Goal: Information Seeking & Learning: Compare options

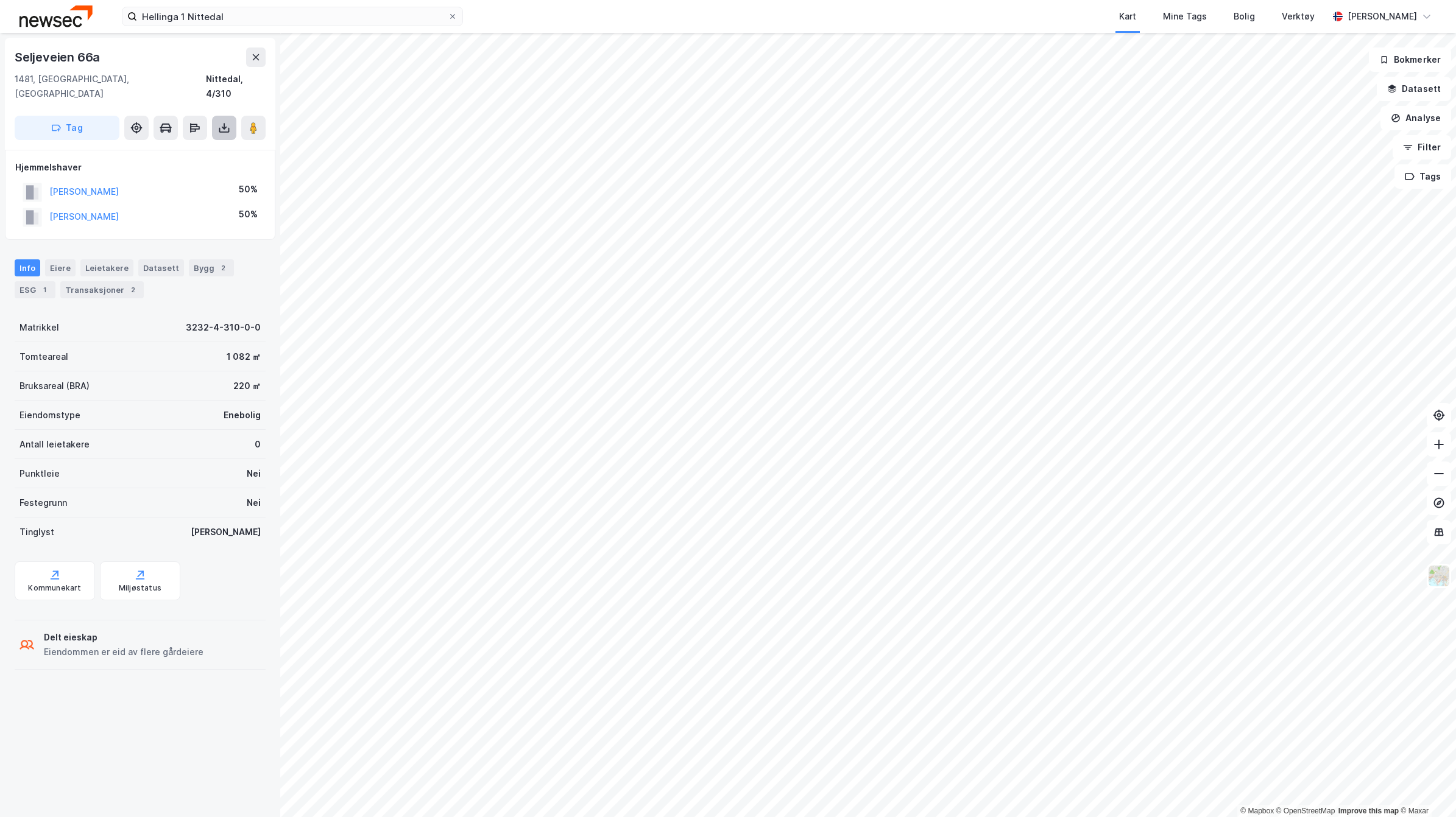
click at [223, 123] on icon at bounding box center [224, 126] width 1 height 7
click at [189, 147] on div "Last ned grunnbok" at bounding box center [163, 152] width 71 height 10
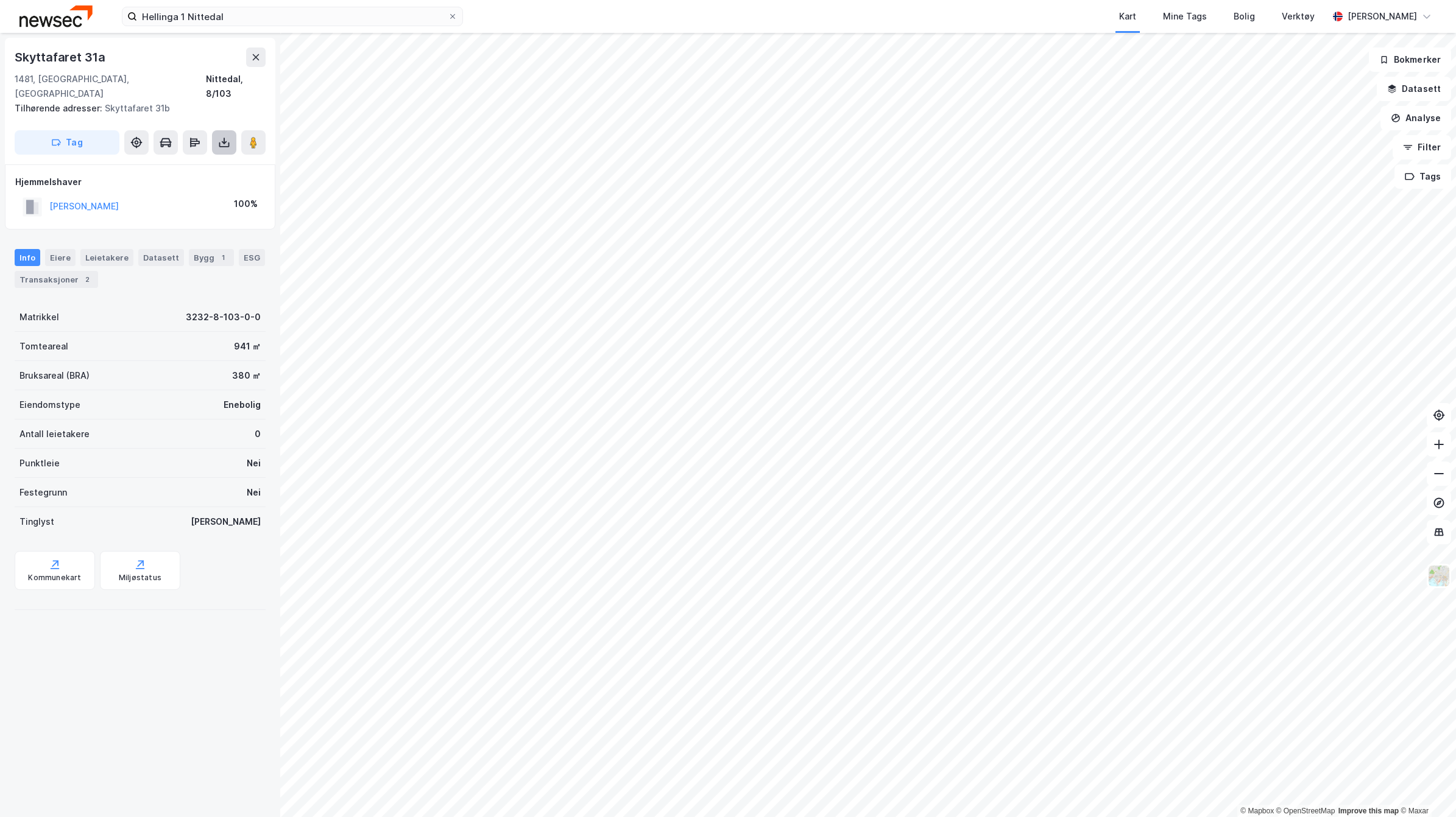
click at [223, 137] on icon at bounding box center [224, 142] width 12 height 12
click at [176, 162] on div "Last ned grunnbok" at bounding box center [163, 167] width 71 height 10
click at [228, 16] on input "Hellinga 1 Nittedal" at bounding box center [292, 16] width 310 height 18
click at [62, 249] on div "Eiere" at bounding box center [60, 258] width 31 height 17
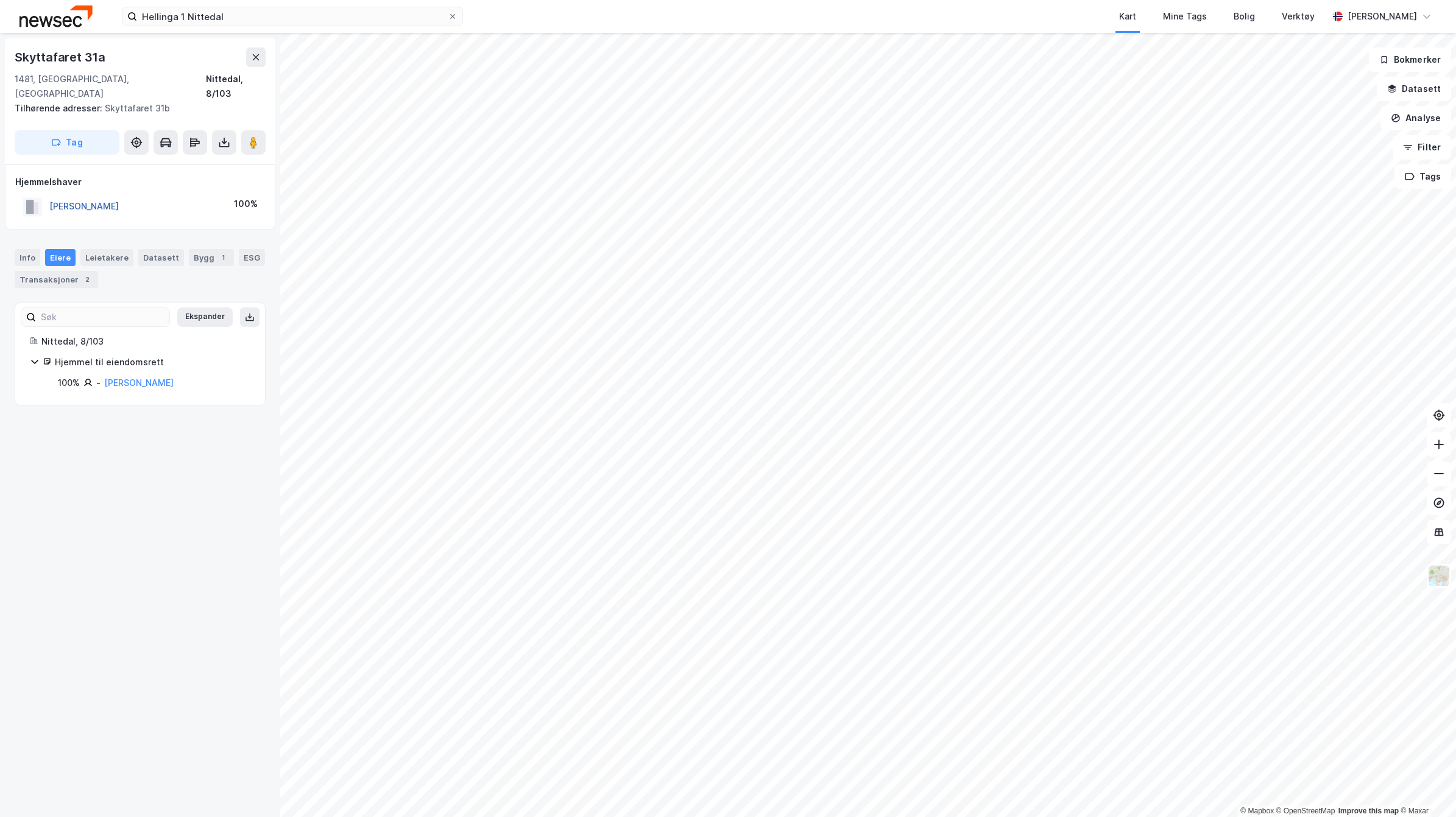
click at [0, 0] on button "[PERSON_NAME]" at bounding box center [0, 0] width 0 height 0
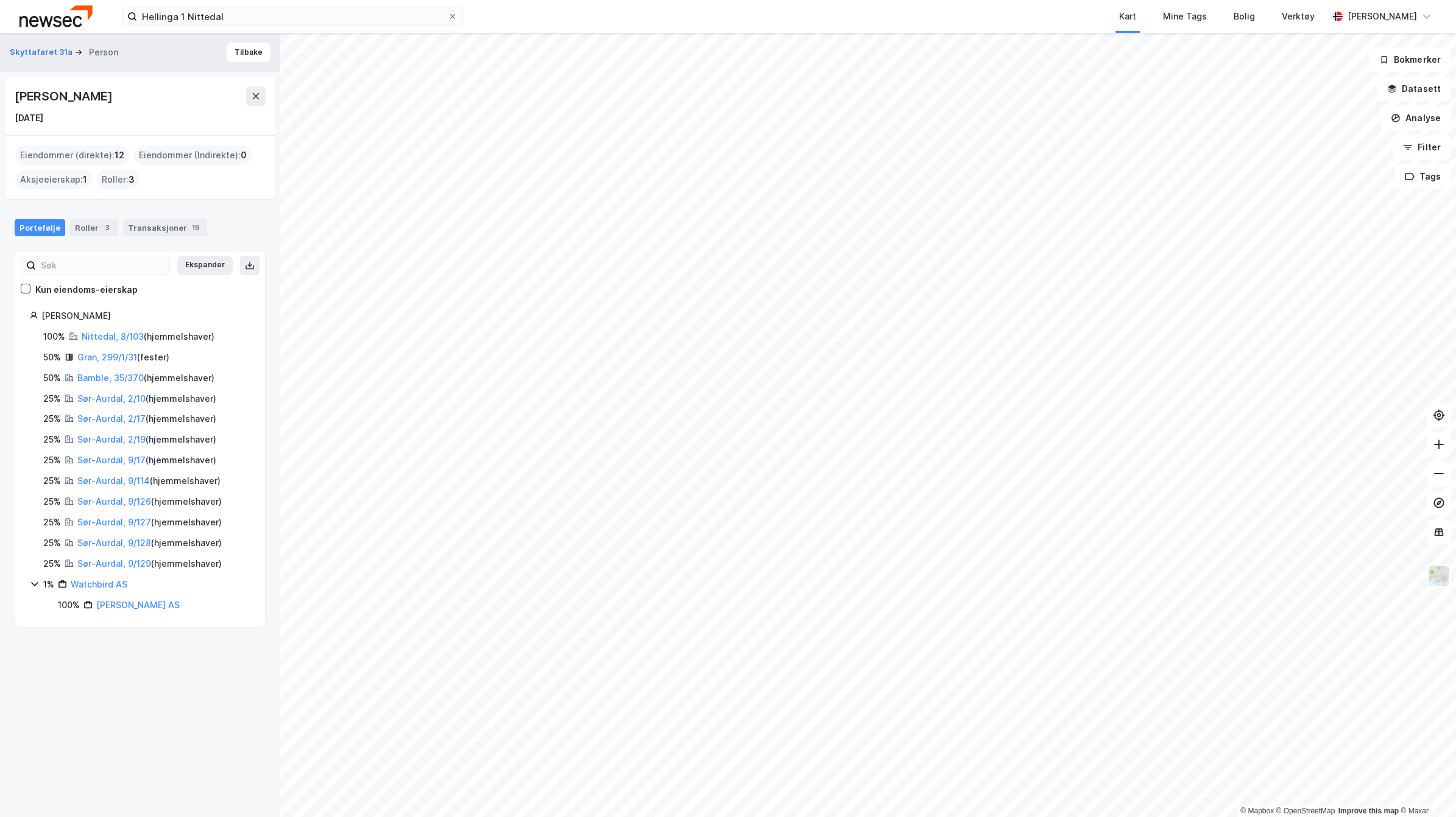
click at [34, 583] on icon at bounding box center [34, 583] width 10 height 10
click at [33, 587] on icon at bounding box center [35, 583] width 4 height 7
click at [110, 603] on link "[PERSON_NAME] AS" at bounding box center [138, 605] width 83 height 10
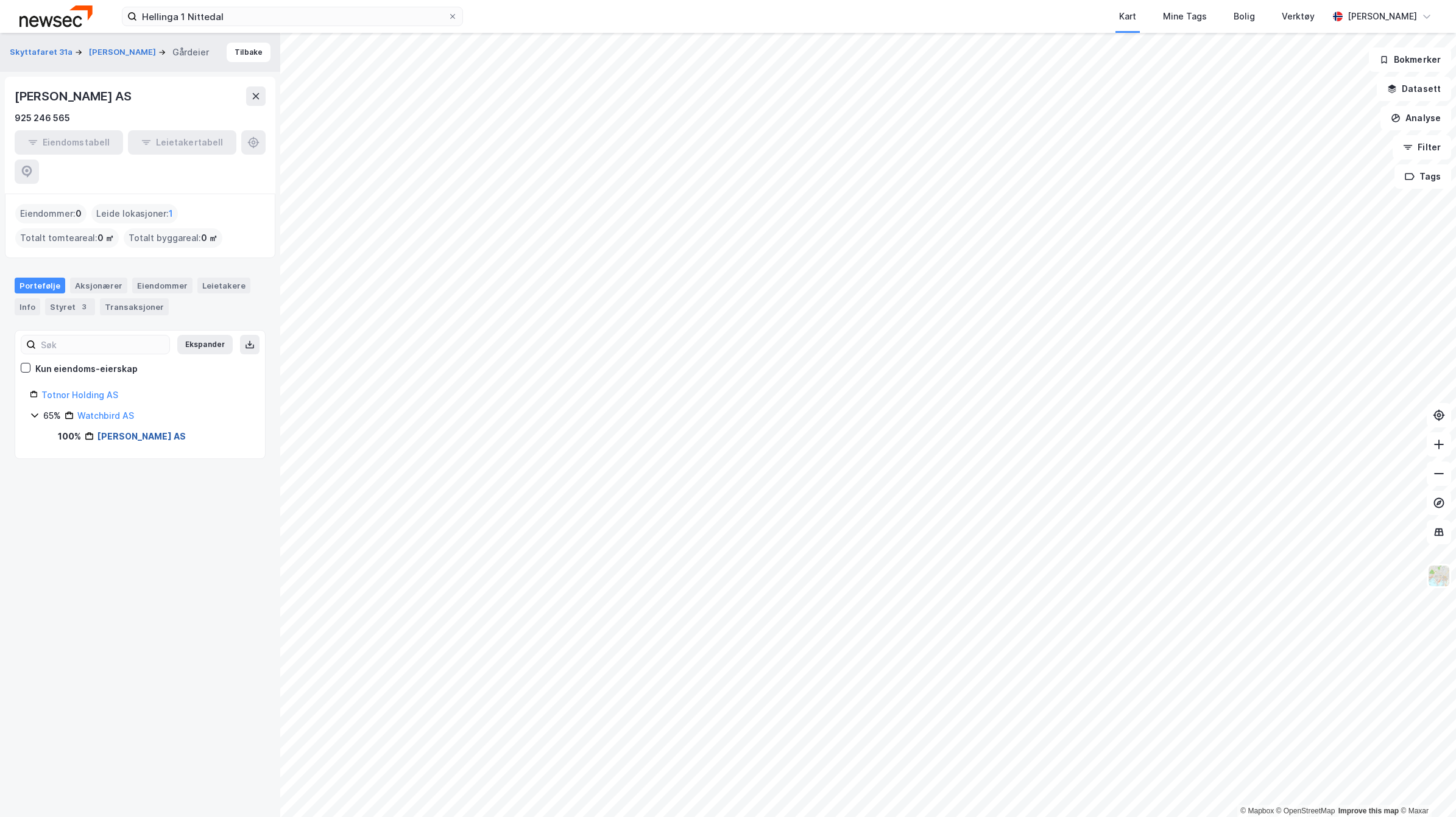
click at [120, 431] on link "[PERSON_NAME] AS" at bounding box center [142, 436] width 89 height 10
click at [68, 299] on div "Styret 3" at bounding box center [70, 307] width 50 height 17
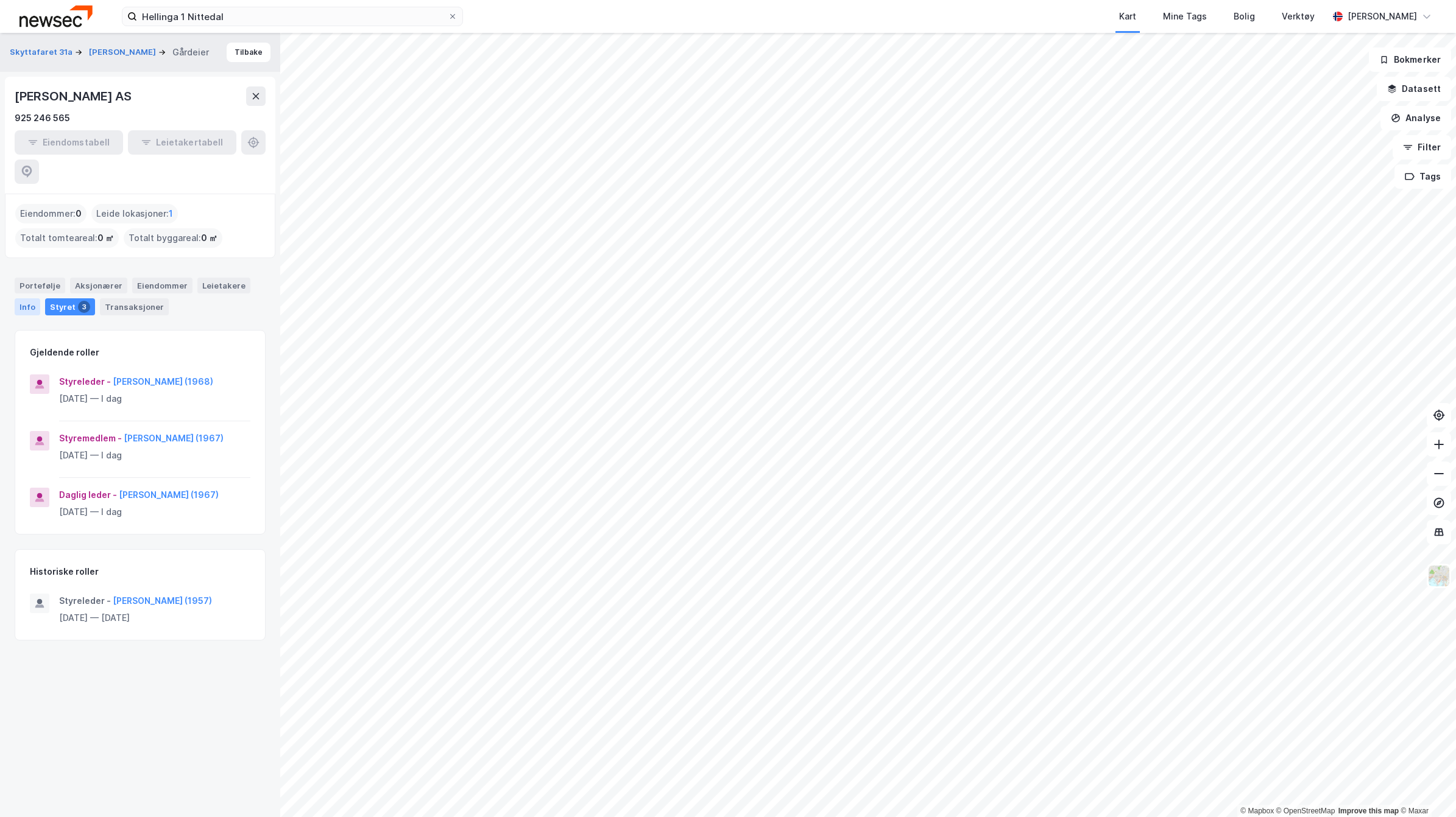
click at [22, 299] on div "Info" at bounding box center [27, 307] width 25 height 17
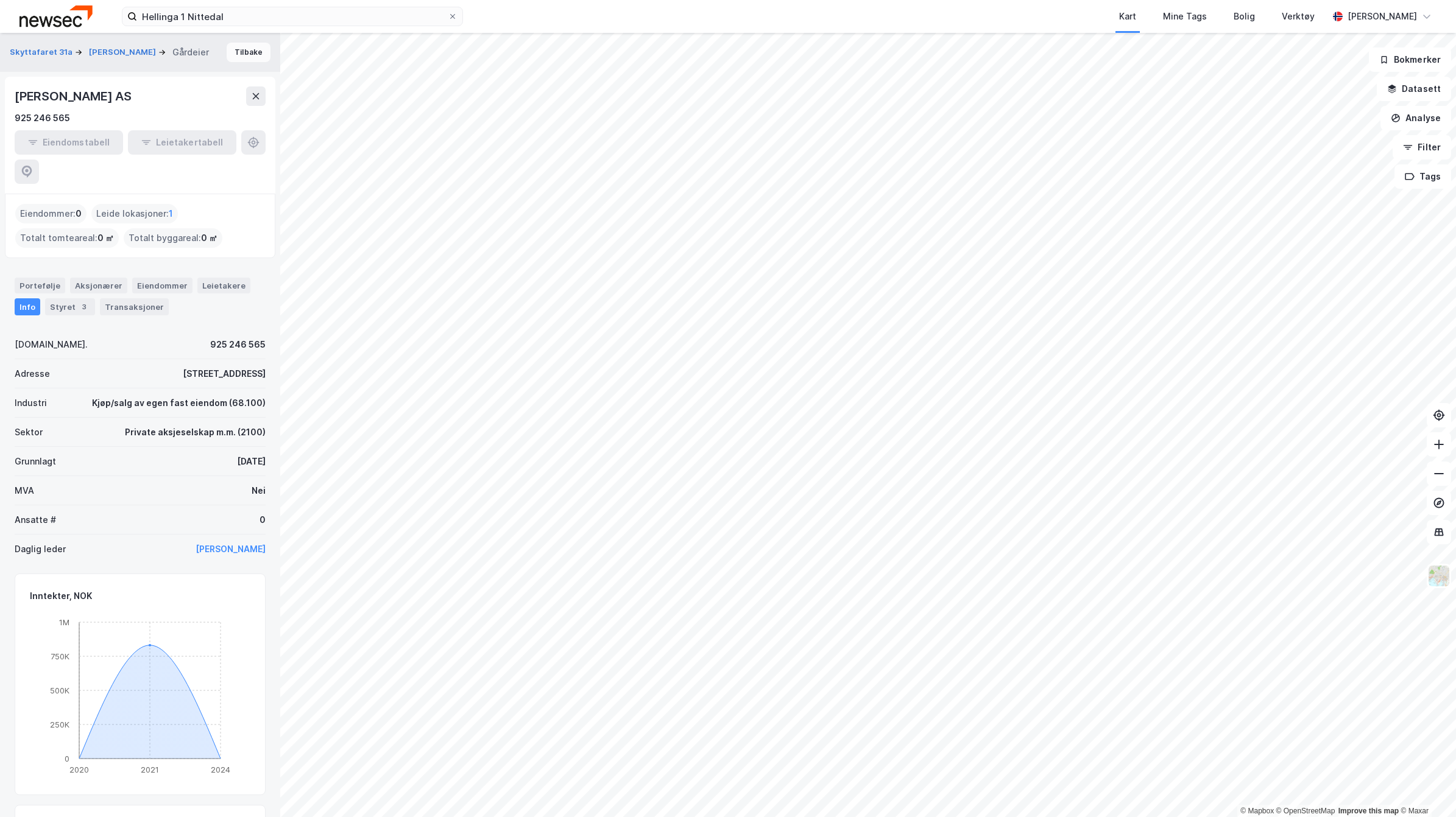
click at [238, 51] on button "Tilbake" at bounding box center [248, 53] width 44 height 20
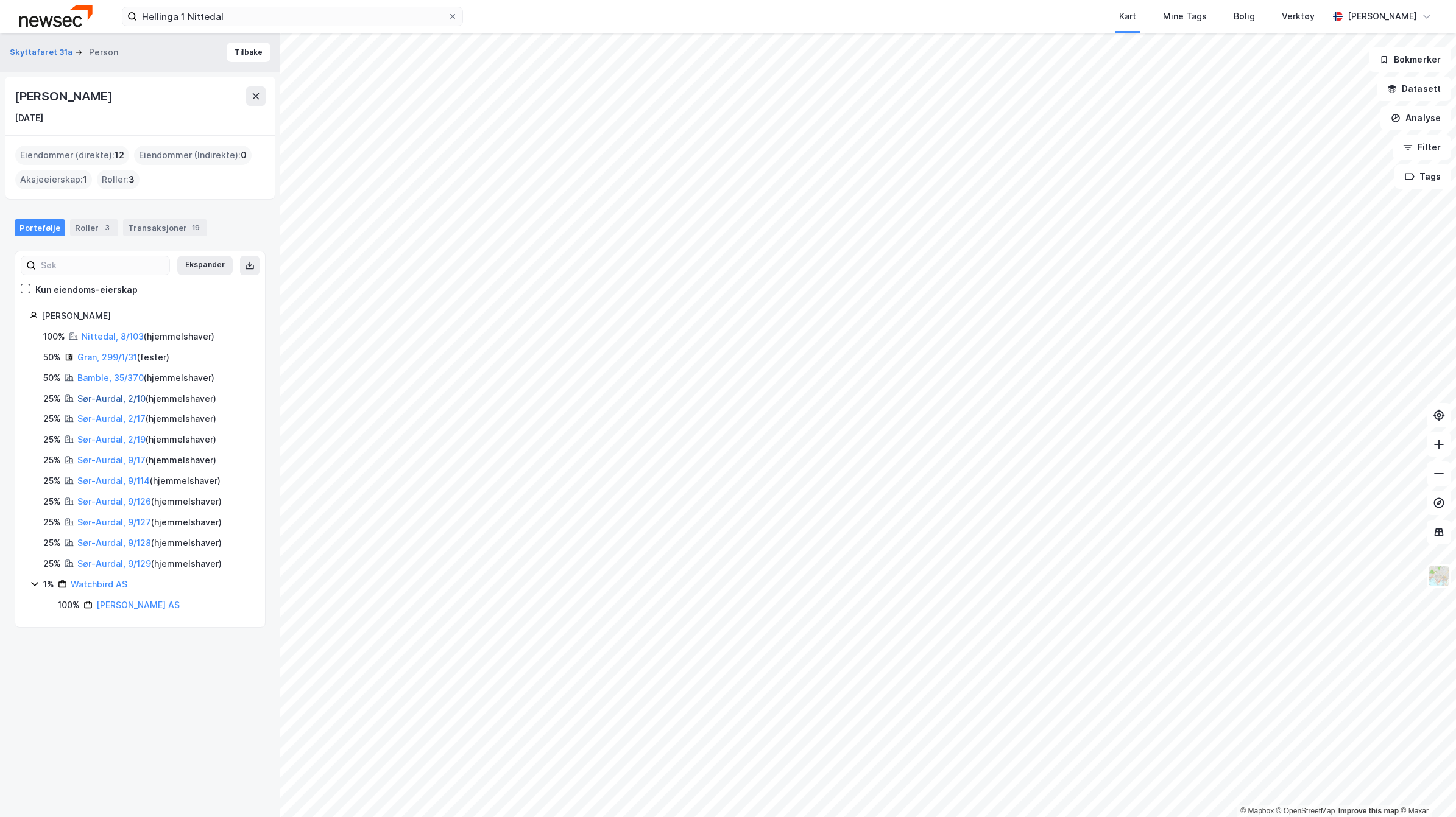
click at [83, 397] on link "Sør-Aurdal, 2/10" at bounding box center [111, 399] width 68 height 10
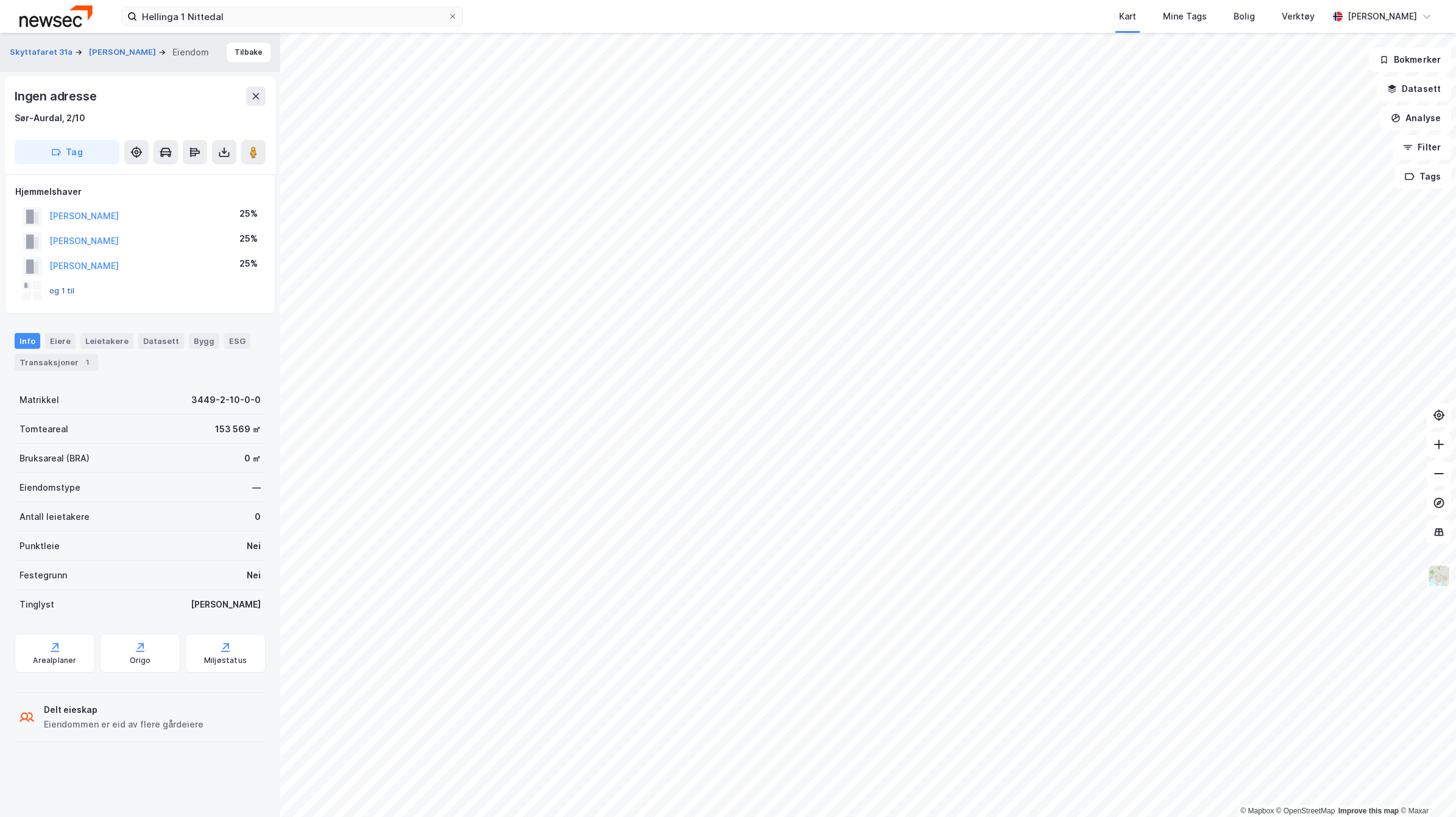
click at [0, 0] on button "og 1 til" at bounding box center [0, 0] width 0 height 0
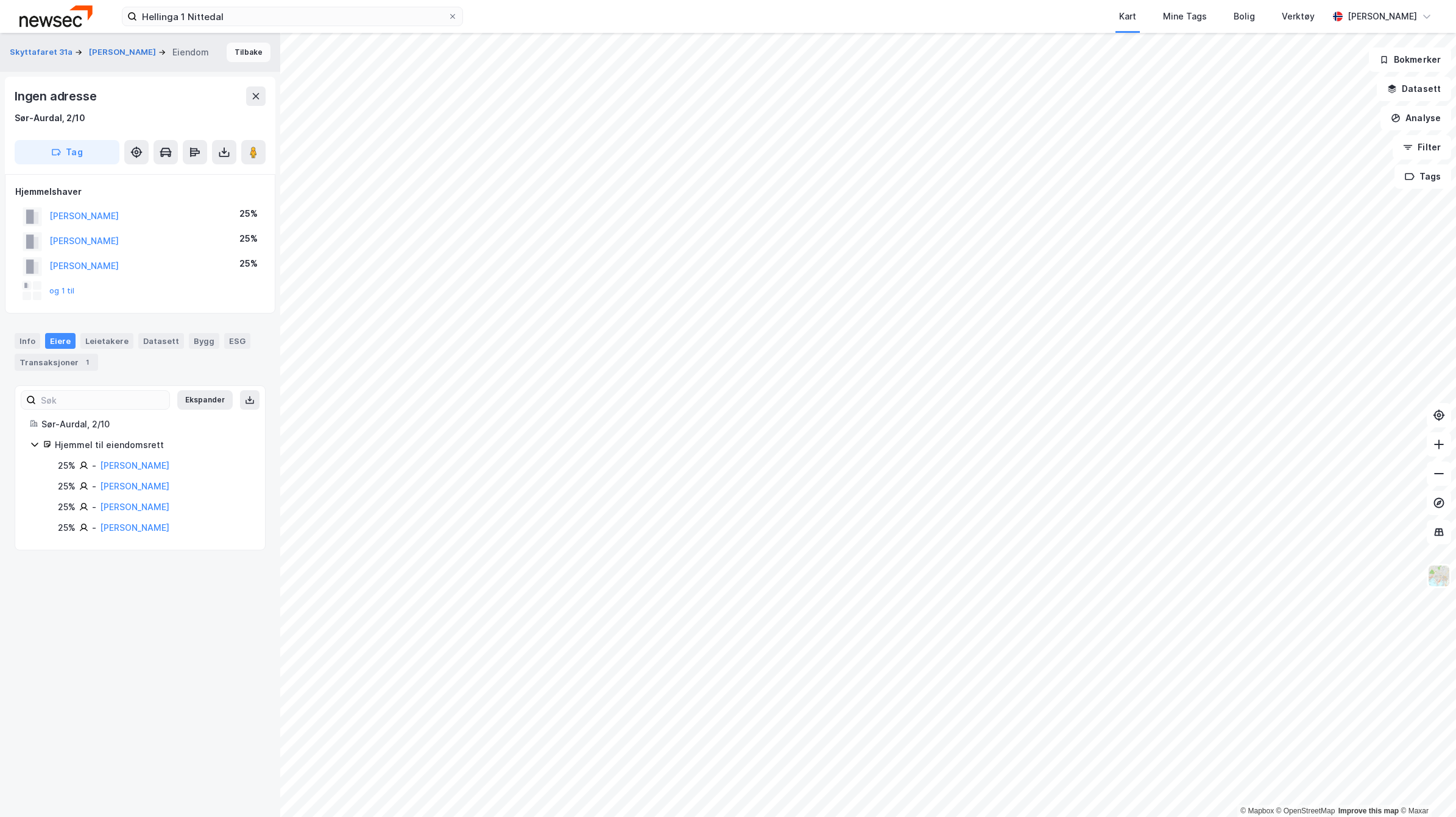
click at [228, 46] on button "Tilbake" at bounding box center [248, 53] width 44 height 20
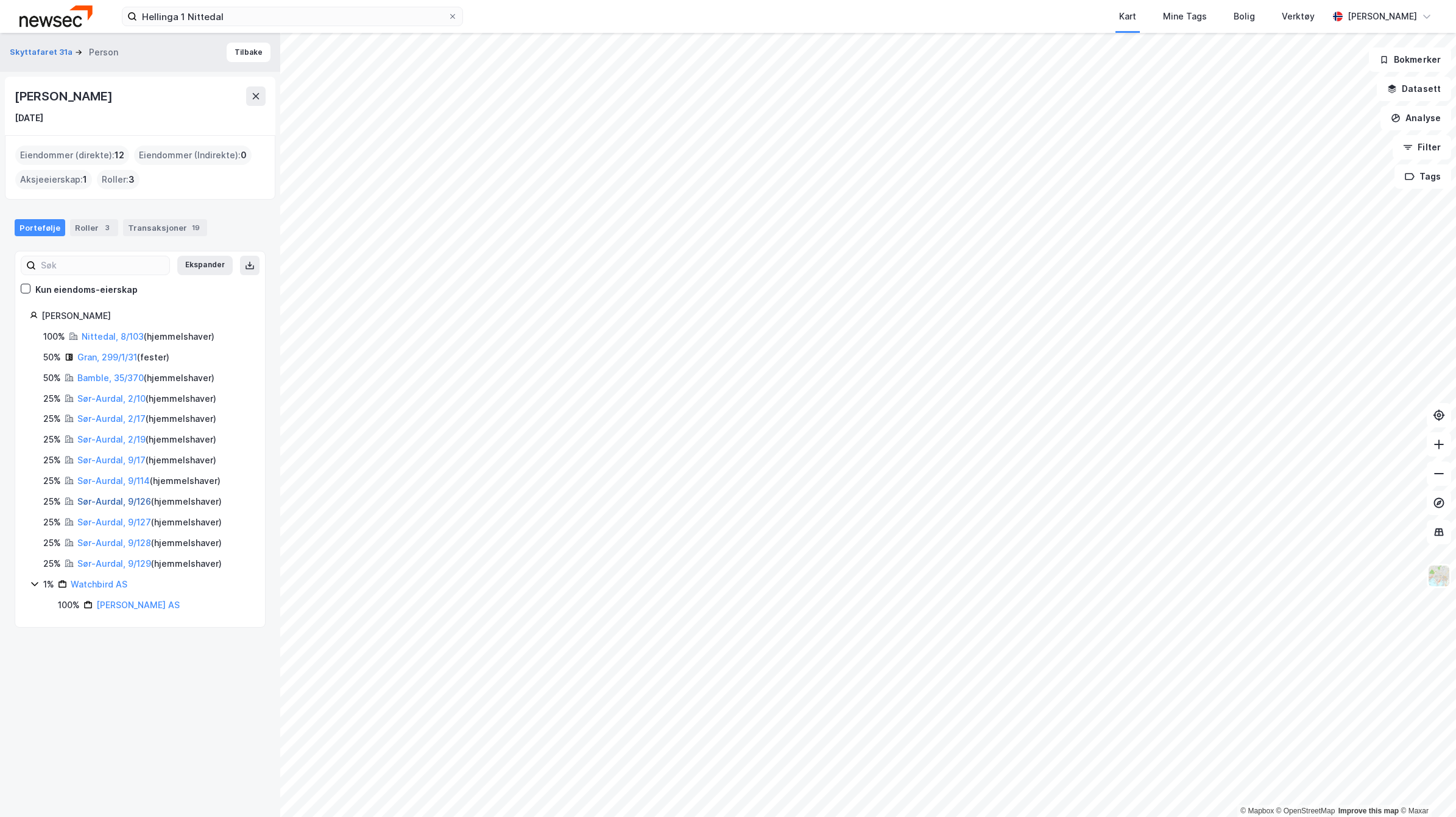
click at [89, 499] on link "Sør-Aurdal, 9/126" at bounding box center [114, 502] width 74 height 10
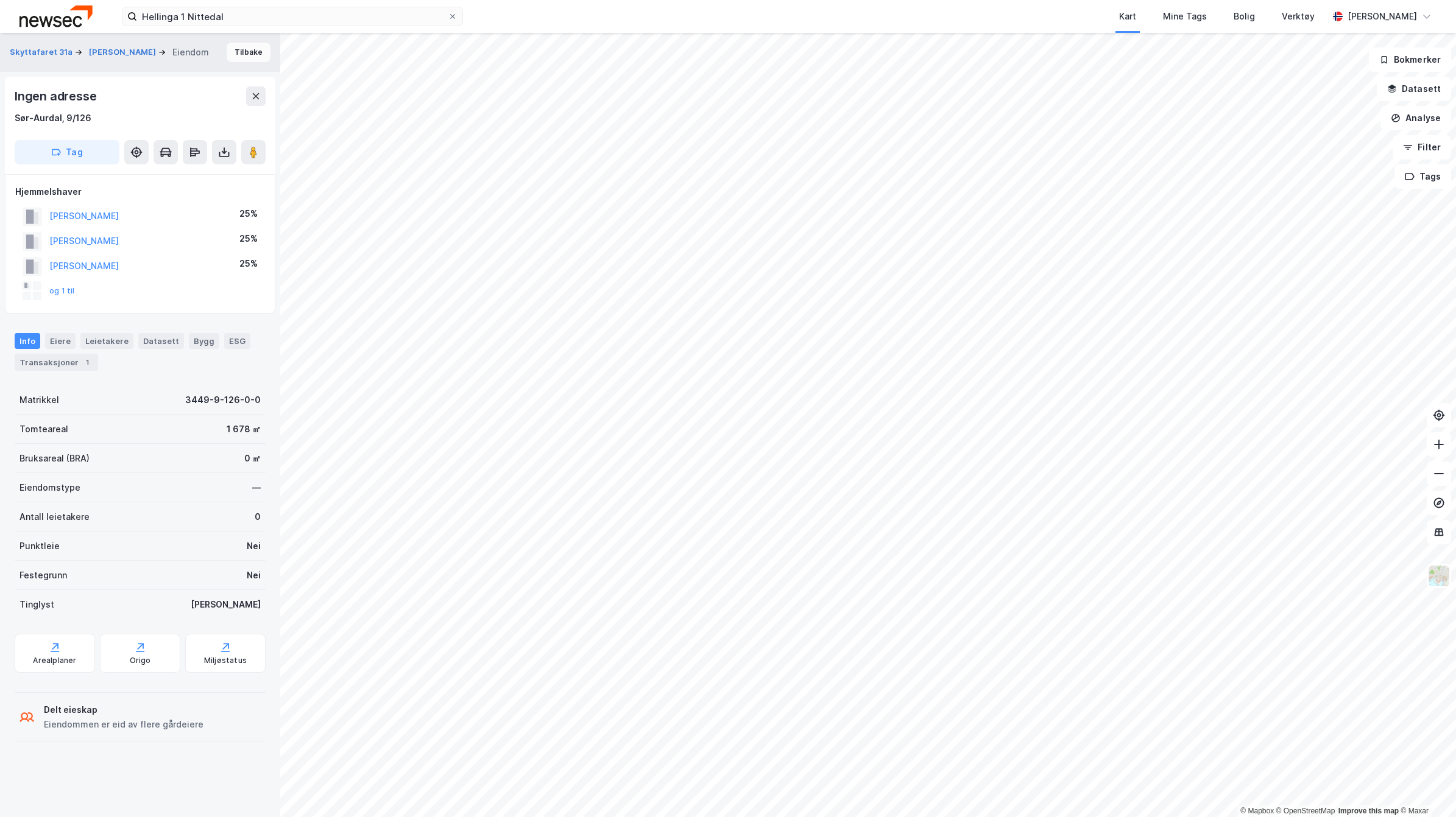
click at [228, 49] on button "Tilbake" at bounding box center [248, 53] width 44 height 20
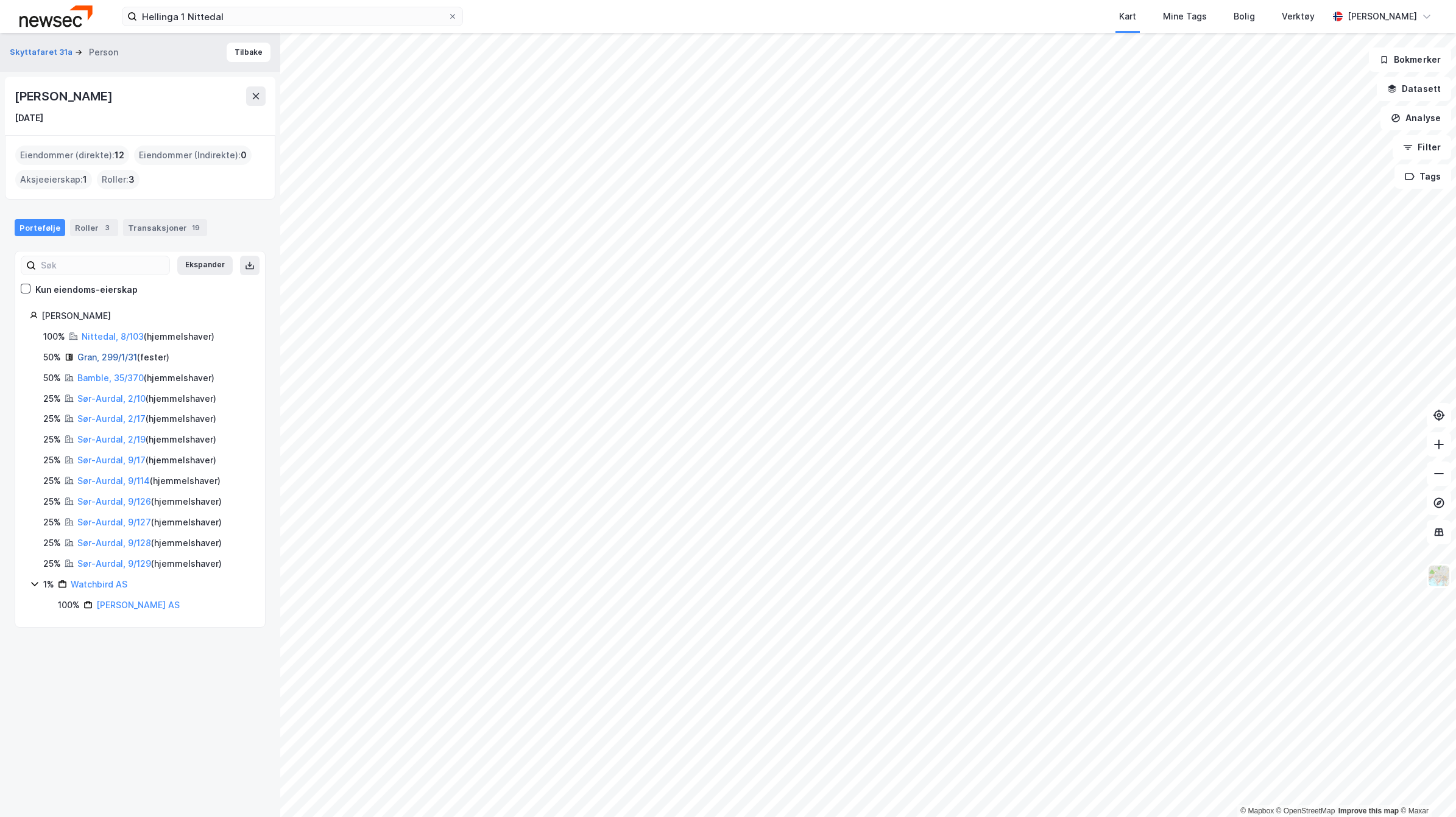
click at [82, 356] on link "Gran, 299/1/31" at bounding box center [107, 357] width 60 height 10
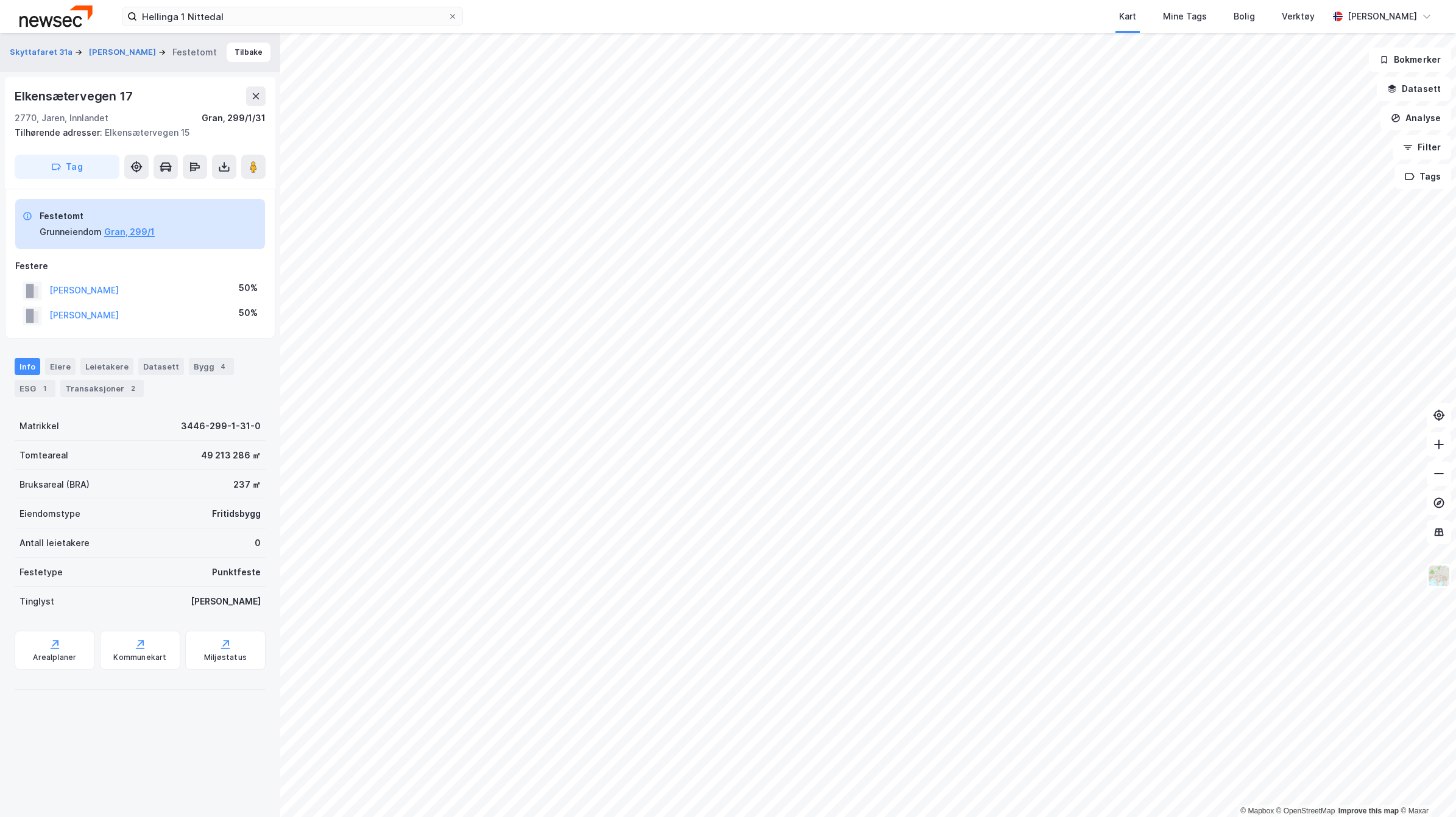
click at [64, 308] on div "[PERSON_NAME]" at bounding box center [84, 315] width 70 height 14
click at [0, 0] on button "[PERSON_NAME]" at bounding box center [0, 0] width 0 height 0
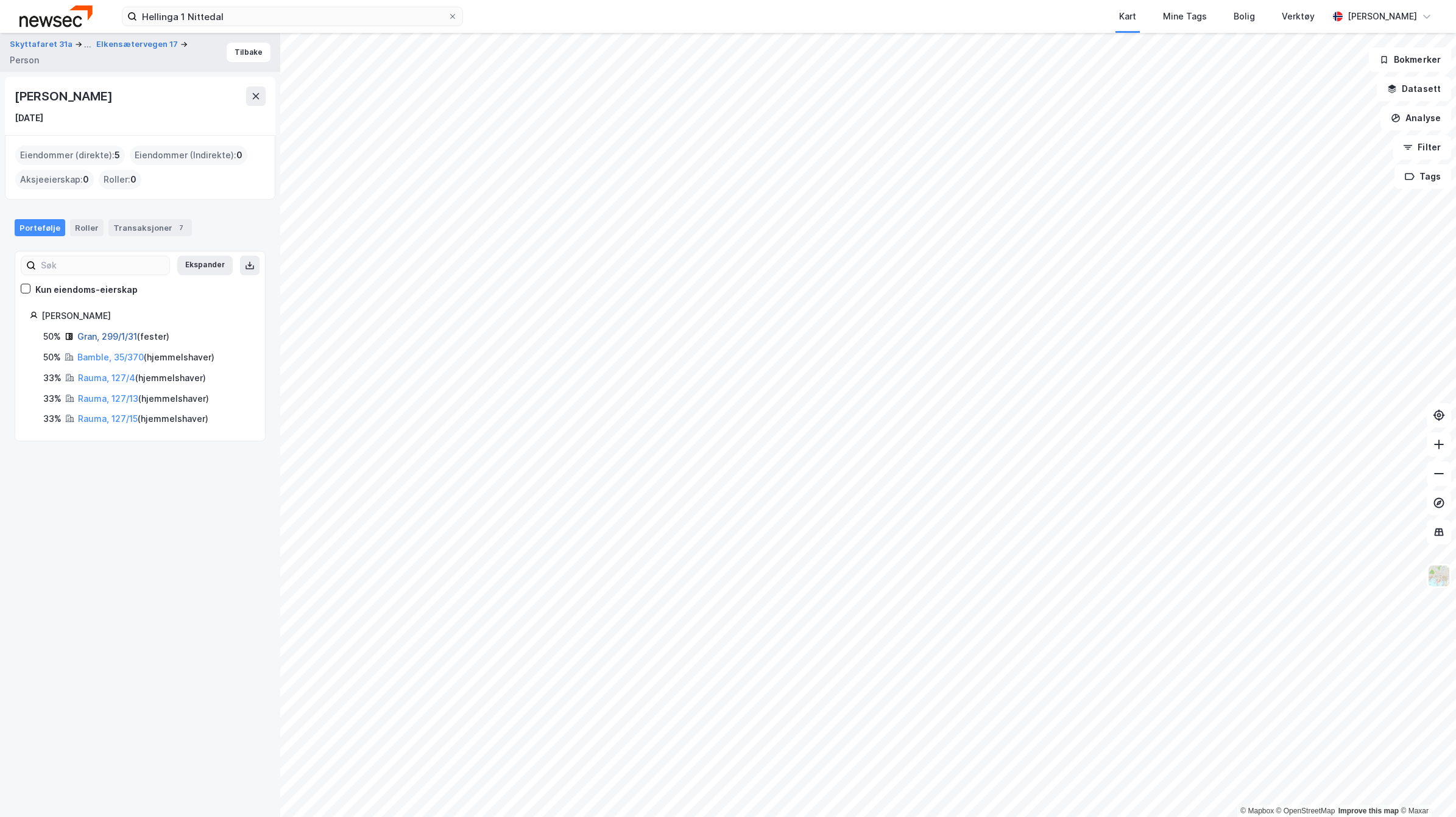
click at [89, 341] on link "Gran, 299/1/31" at bounding box center [107, 336] width 60 height 10
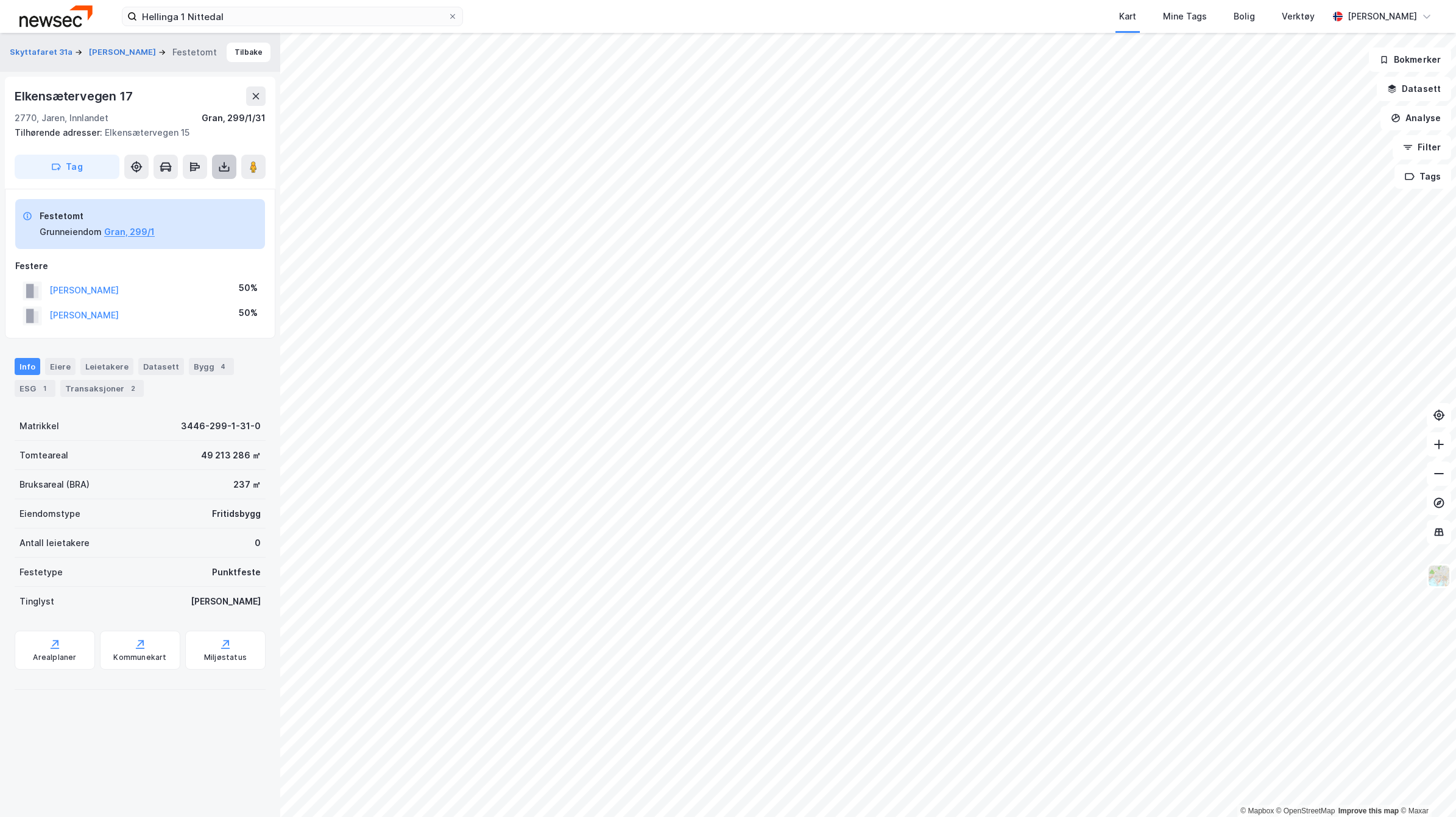
click at [223, 163] on icon at bounding box center [224, 167] width 12 height 12
click at [166, 183] on div "Last ned grunnbok" at bounding box center [171, 191] width 130 height 20
click at [0, 0] on button "[PERSON_NAME]" at bounding box center [0, 0] width 0 height 0
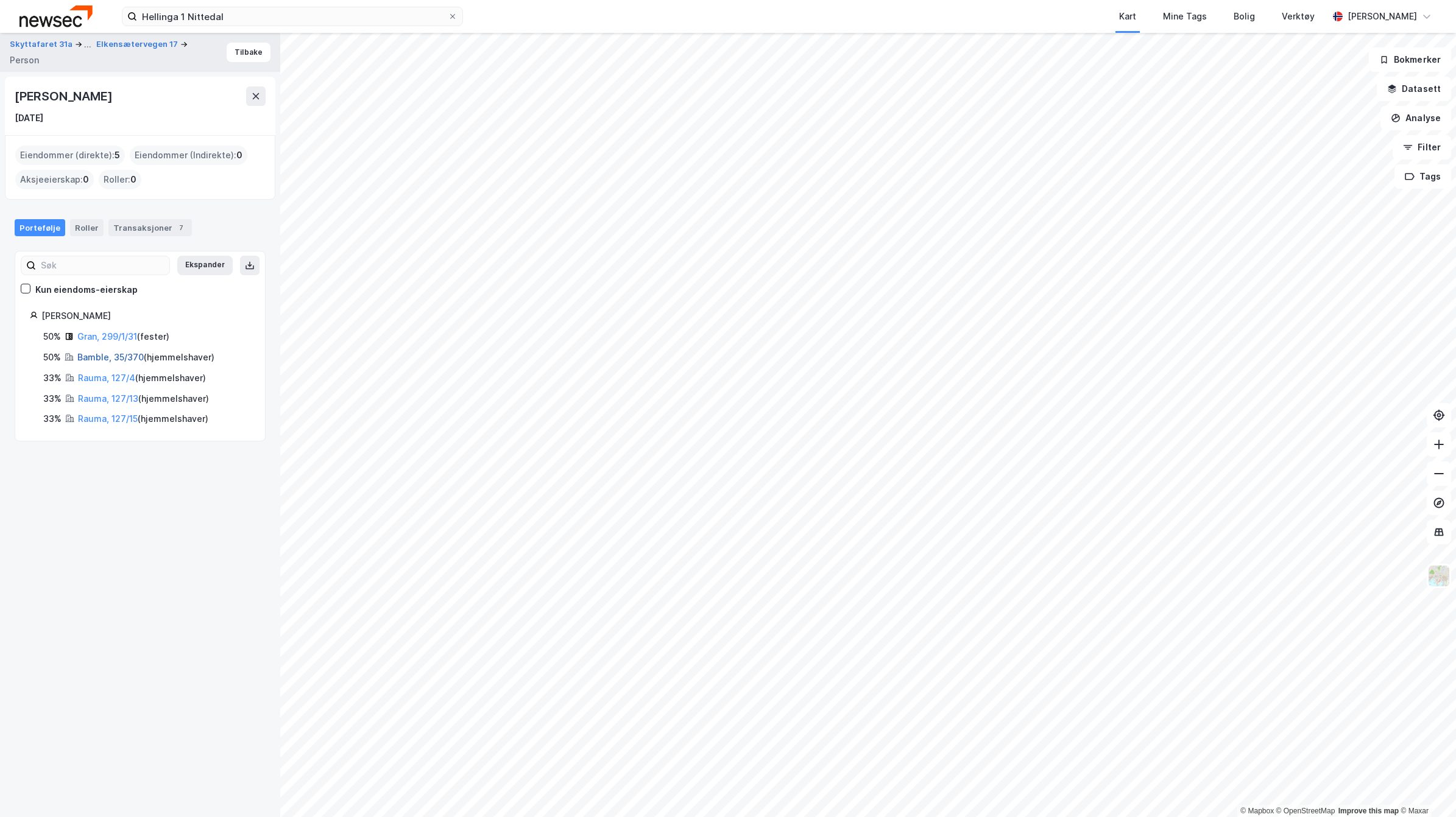
click at [87, 355] on link "Bamble, 35/370" at bounding box center [111, 357] width 66 height 10
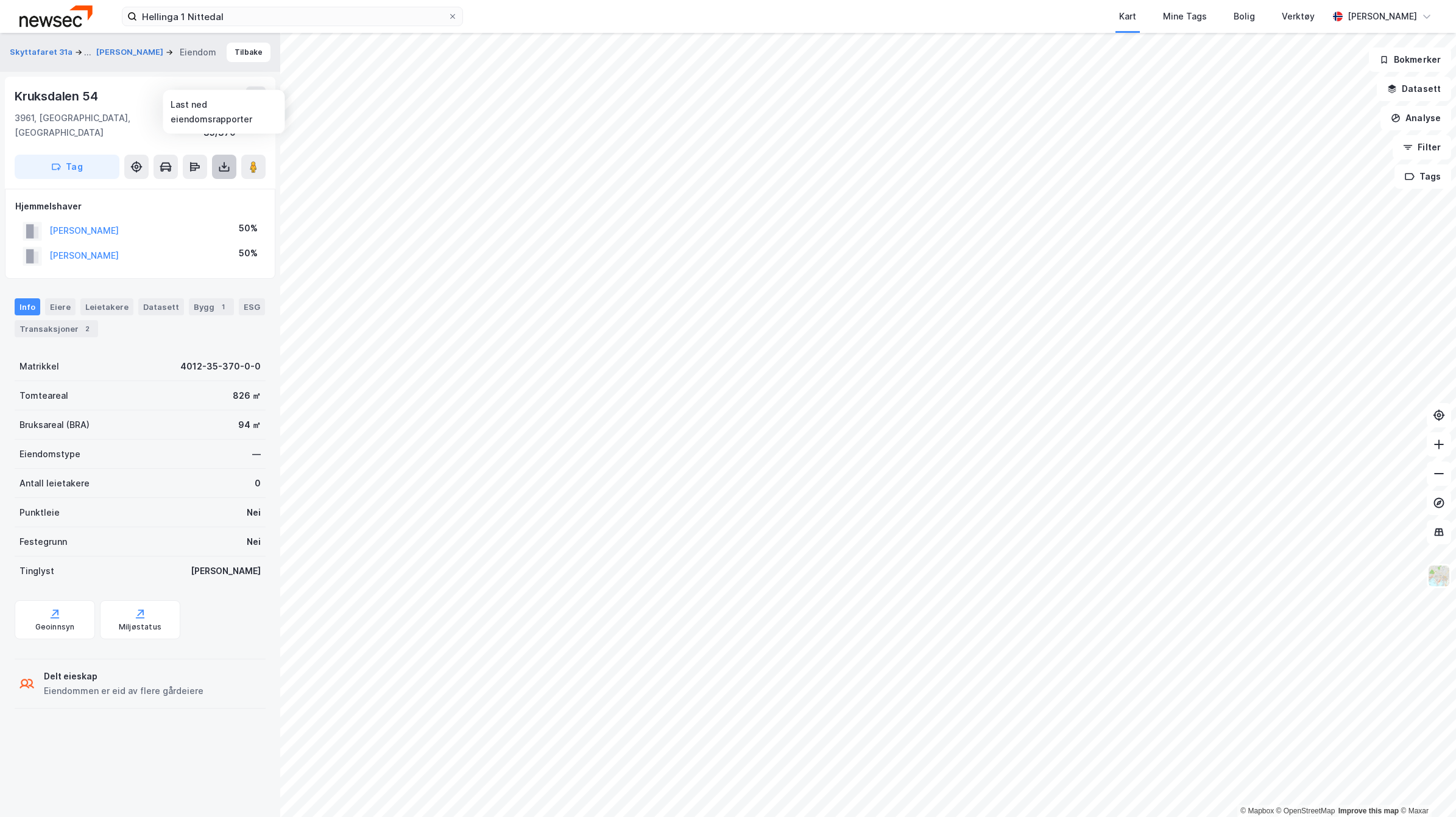
click at [223, 162] on icon at bounding box center [224, 165] width 1 height 7
click at [163, 186] on div "Last ned grunnbok" at bounding box center [163, 191] width 71 height 10
click at [0, 0] on button "[PERSON_NAME]" at bounding box center [0, 0] width 0 height 0
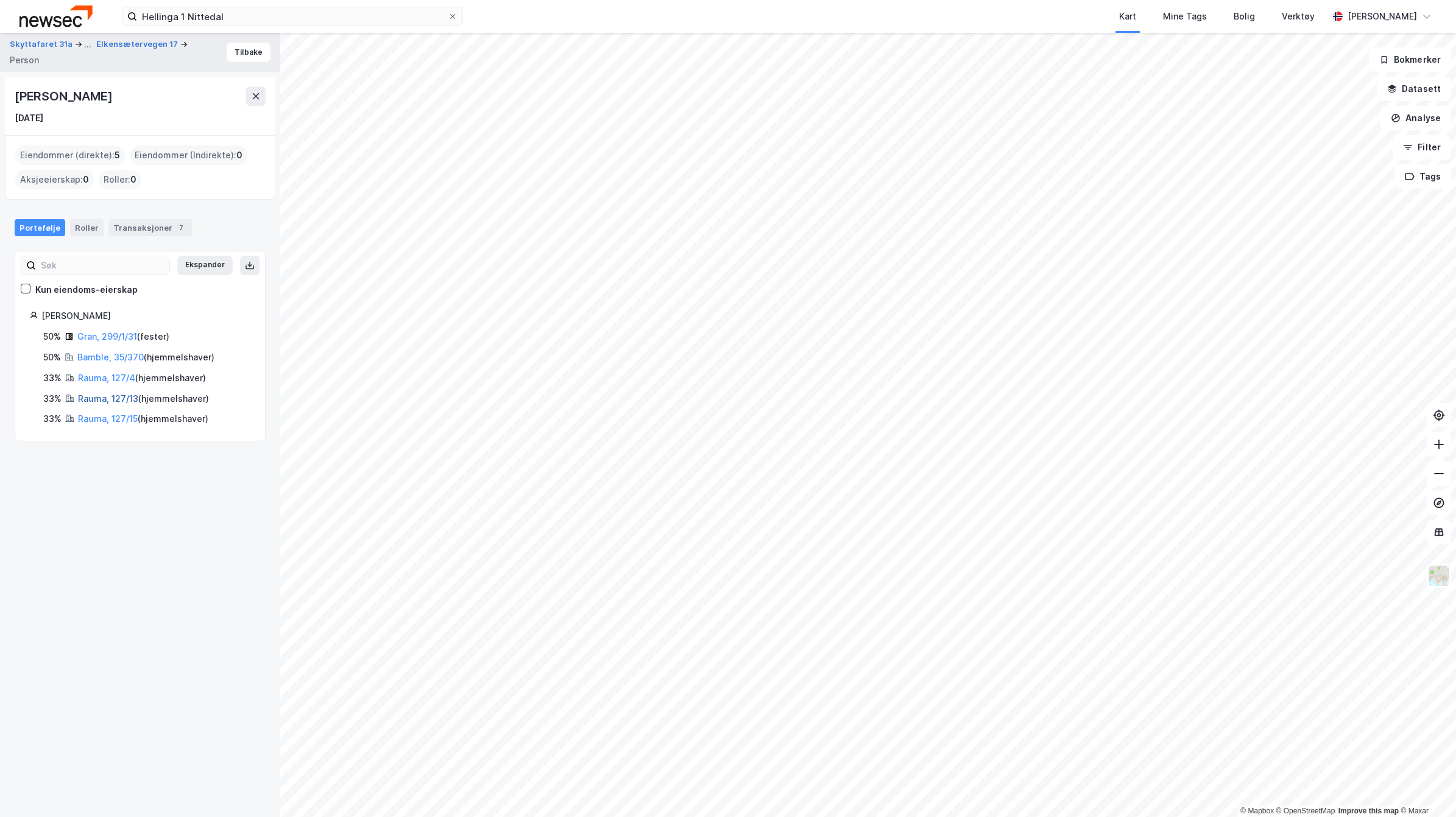
click at [87, 397] on link "Rauma, 127/13" at bounding box center [108, 399] width 61 height 10
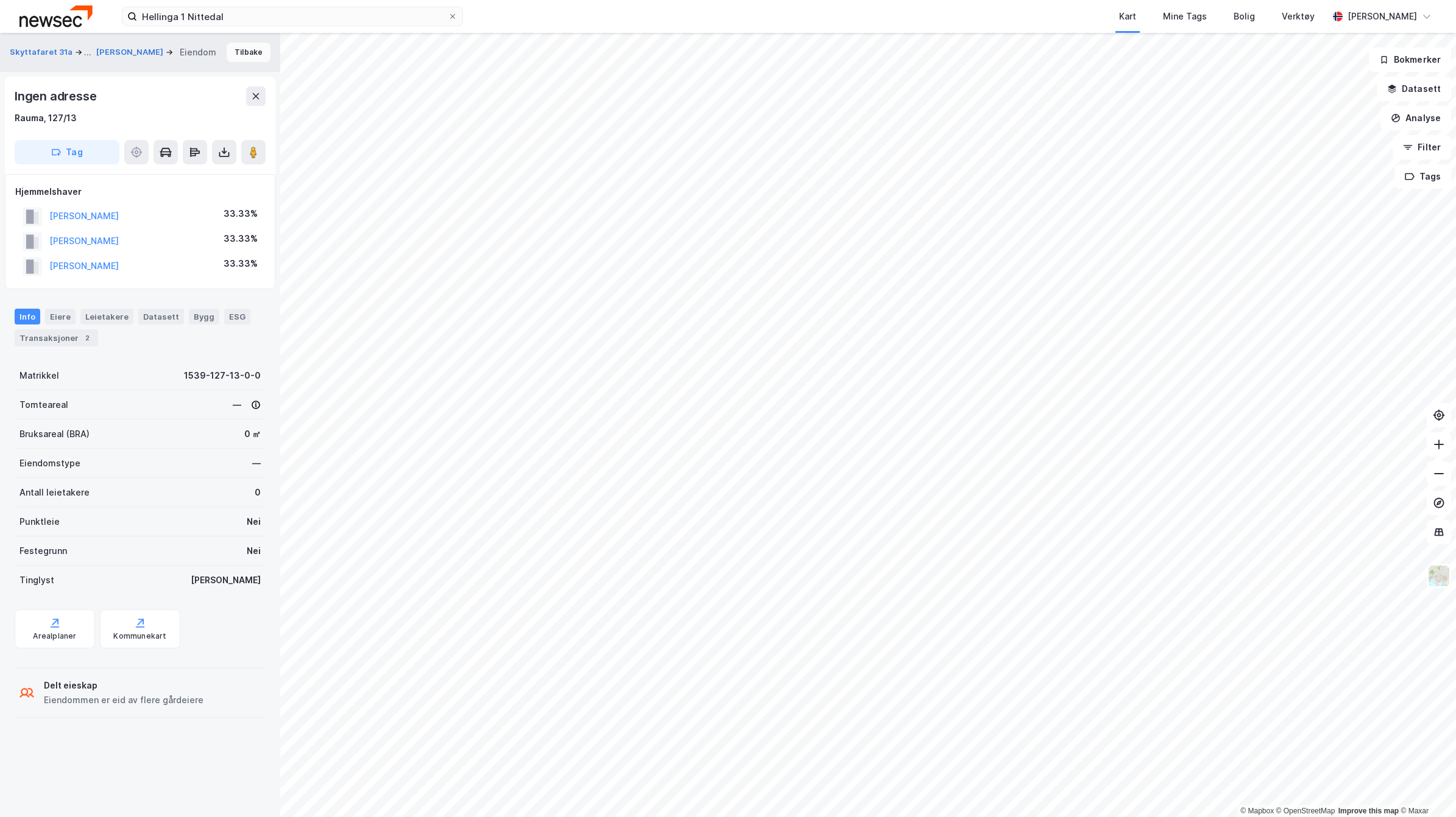
click at [242, 49] on button "Tilbake" at bounding box center [248, 53] width 44 height 20
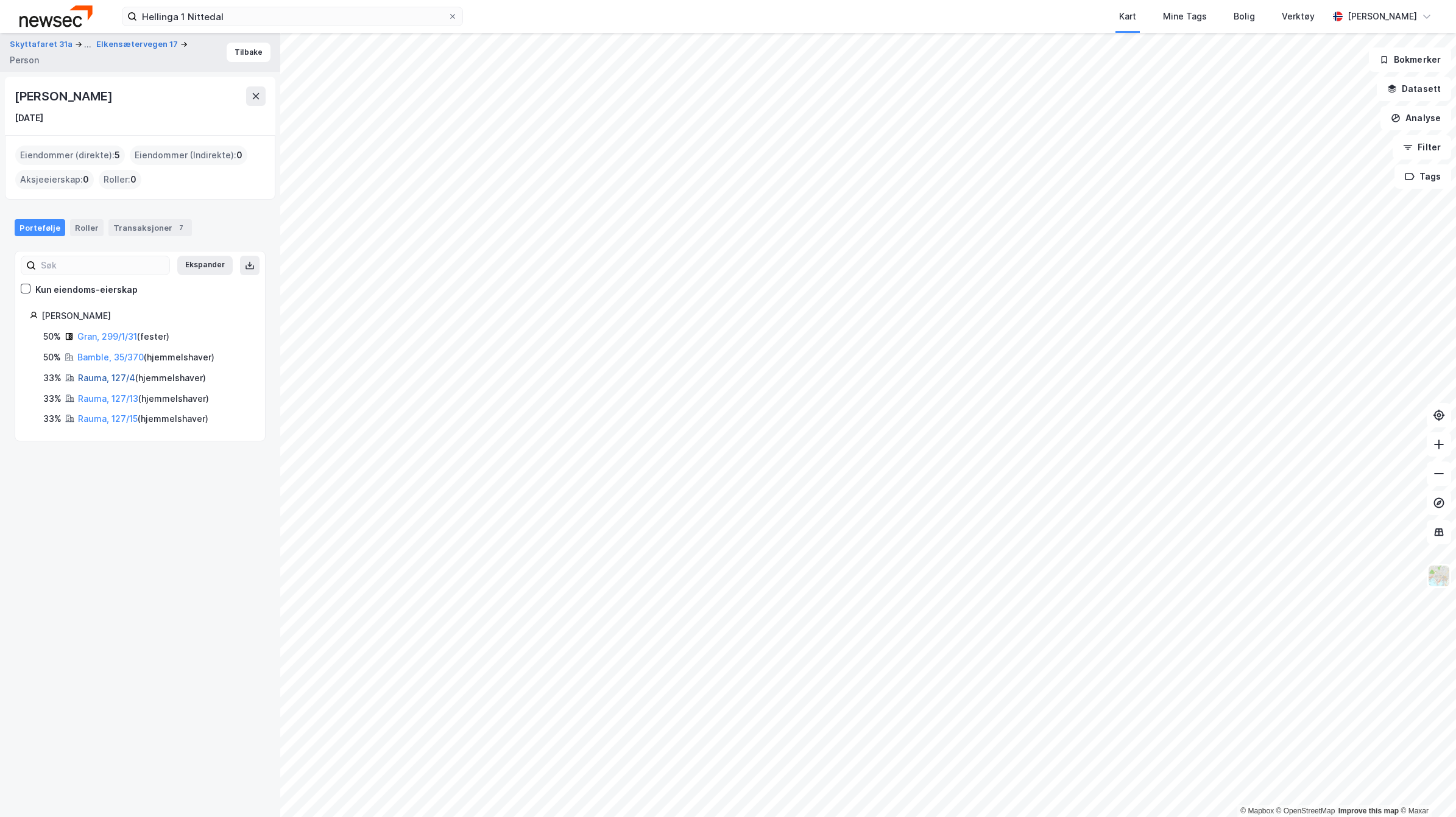
click at [92, 379] on link "Rauma, 127/4" at bounding box center [107, 378] width 57 height 10
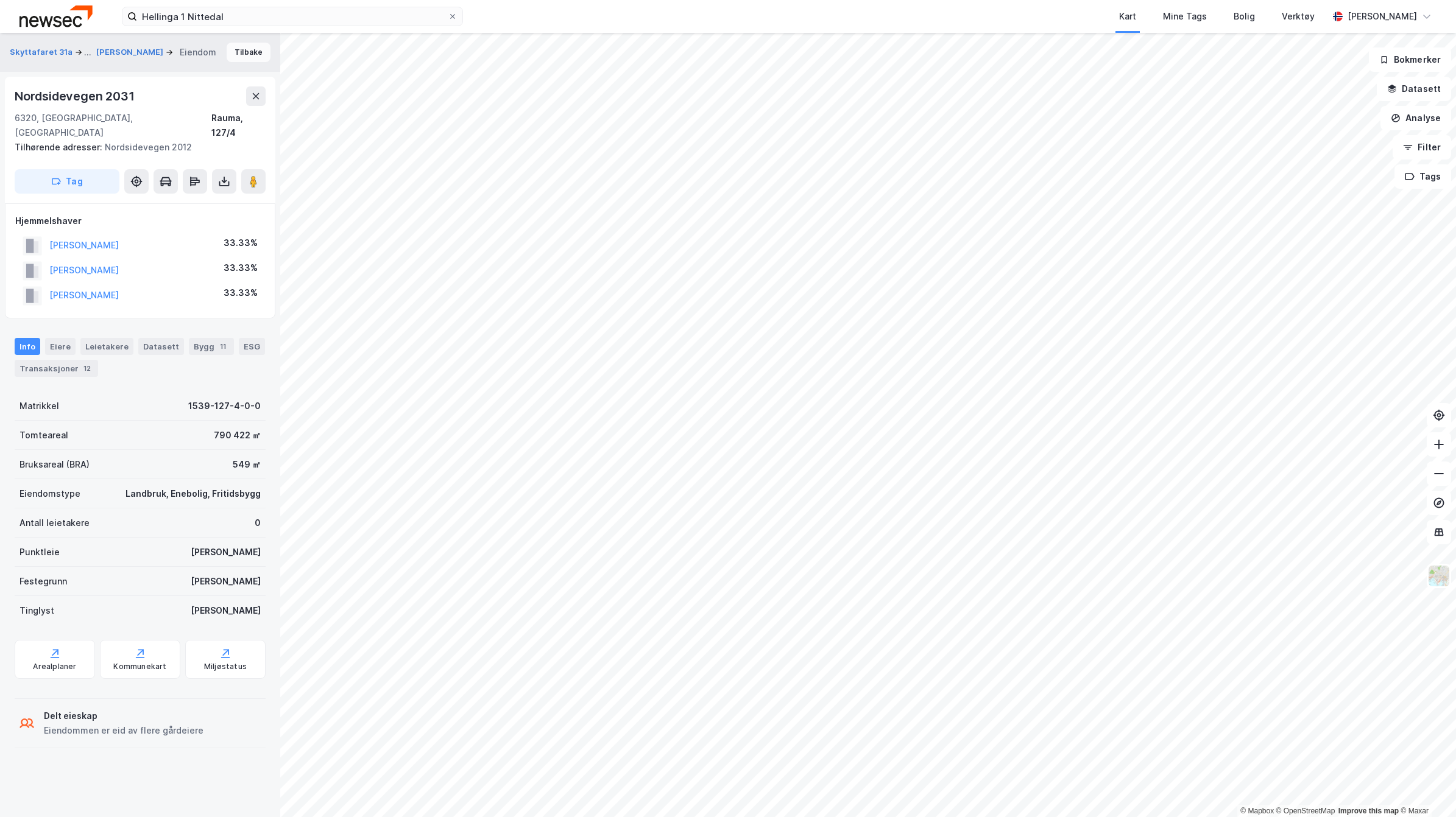
click at [238, 47] on button "Tilbake" at bounding box center [248, 53] width 44 height 20
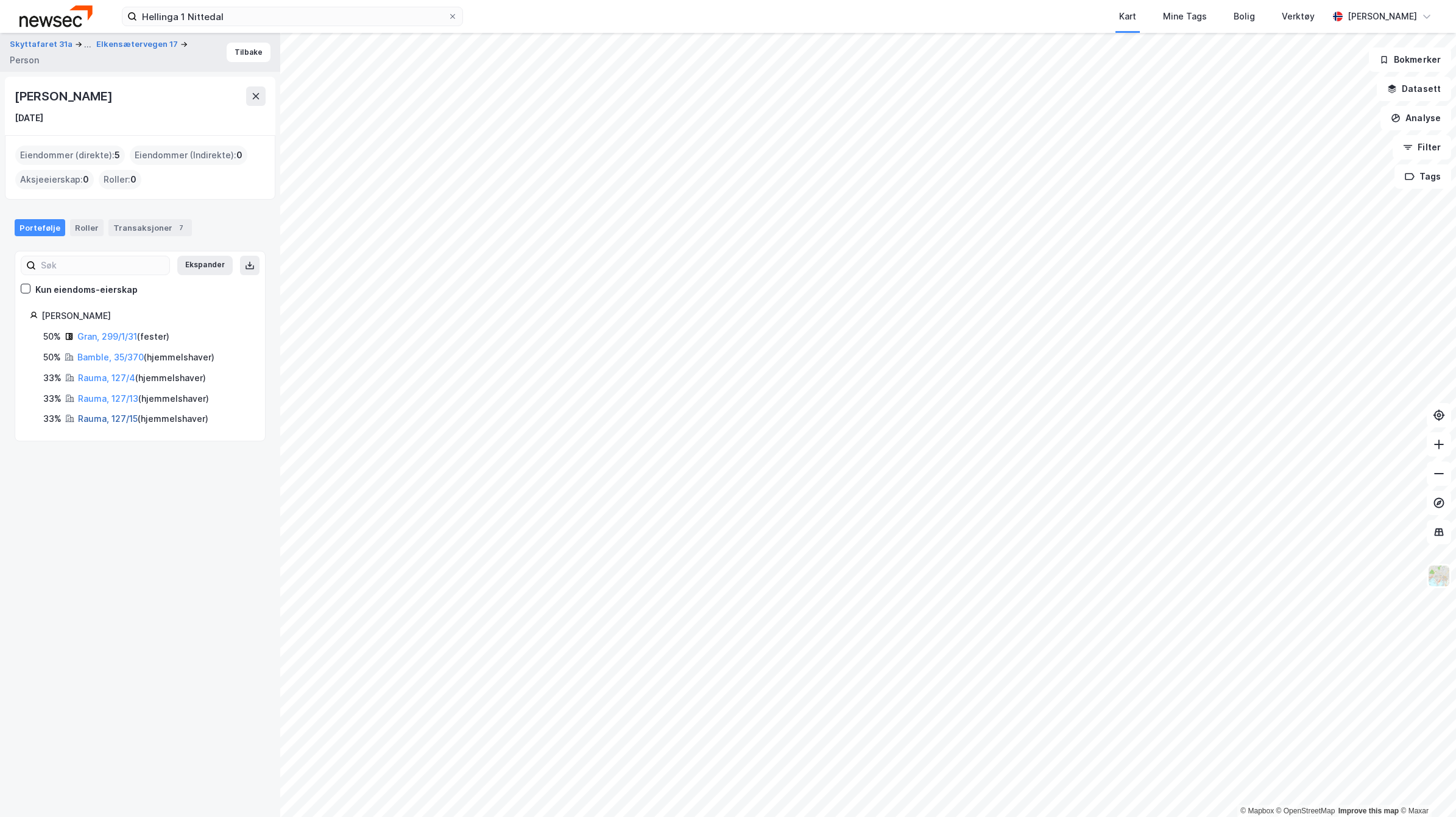
click at [93, 418] on link "Rauma, 127/15" at bounding box center [108, 418] width 60 height 10
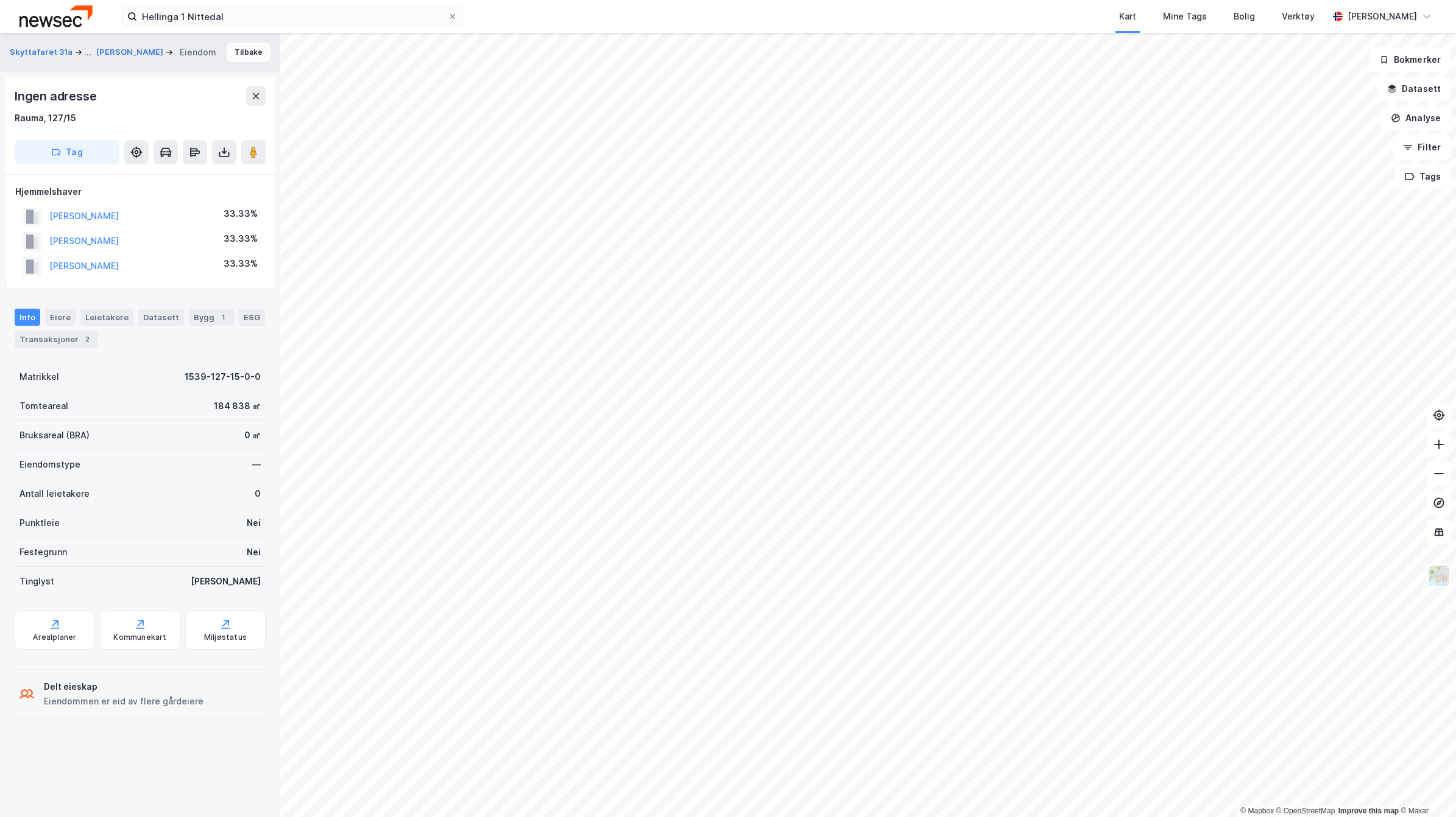
click at [236, 52] on button "Tilbake" at bounding box center [248, 53] width 44 height 20
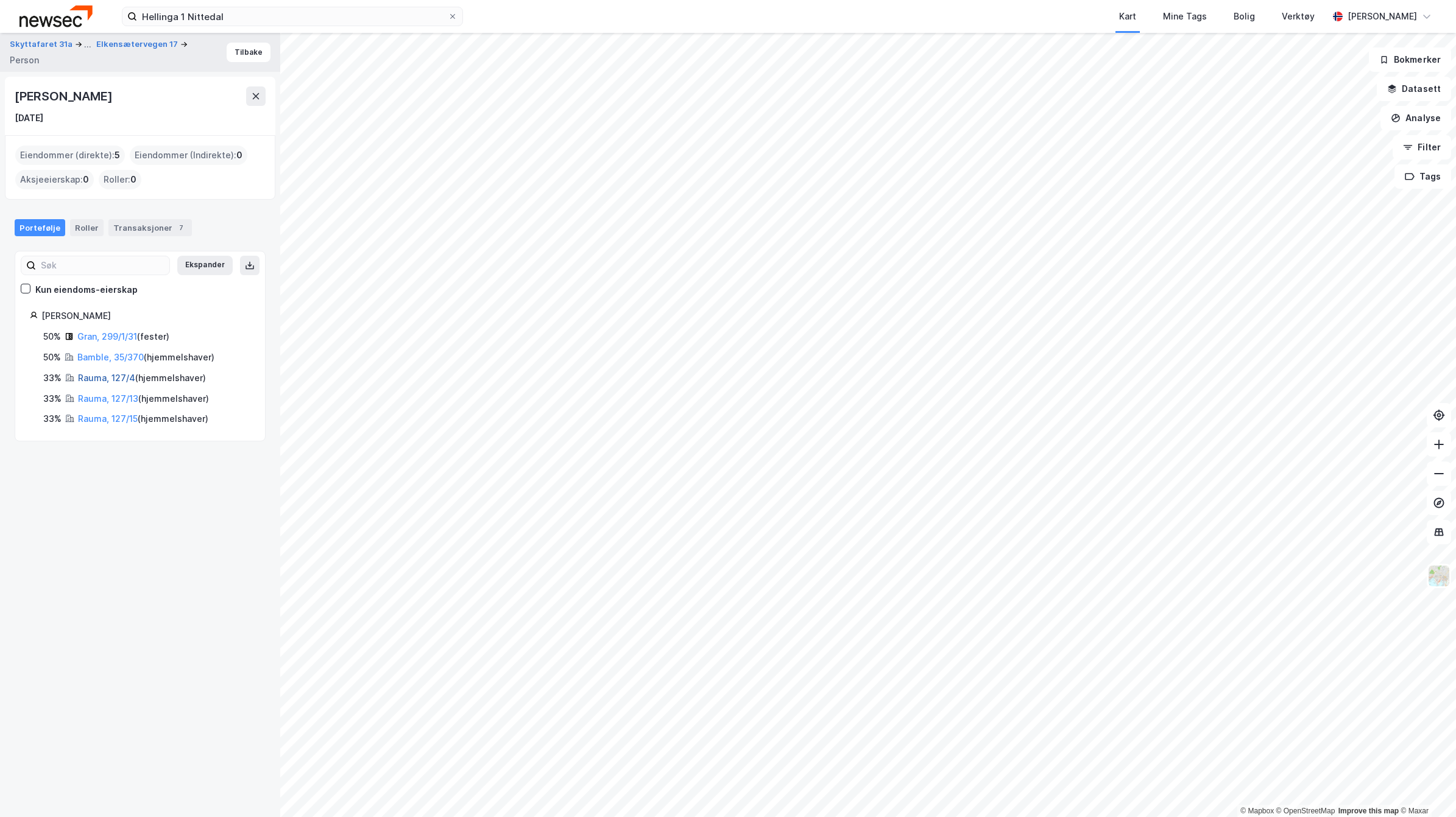
click at [81, 375] on link "Rauma, 127/4" at bounding box center [107, 378] width 57 height 10
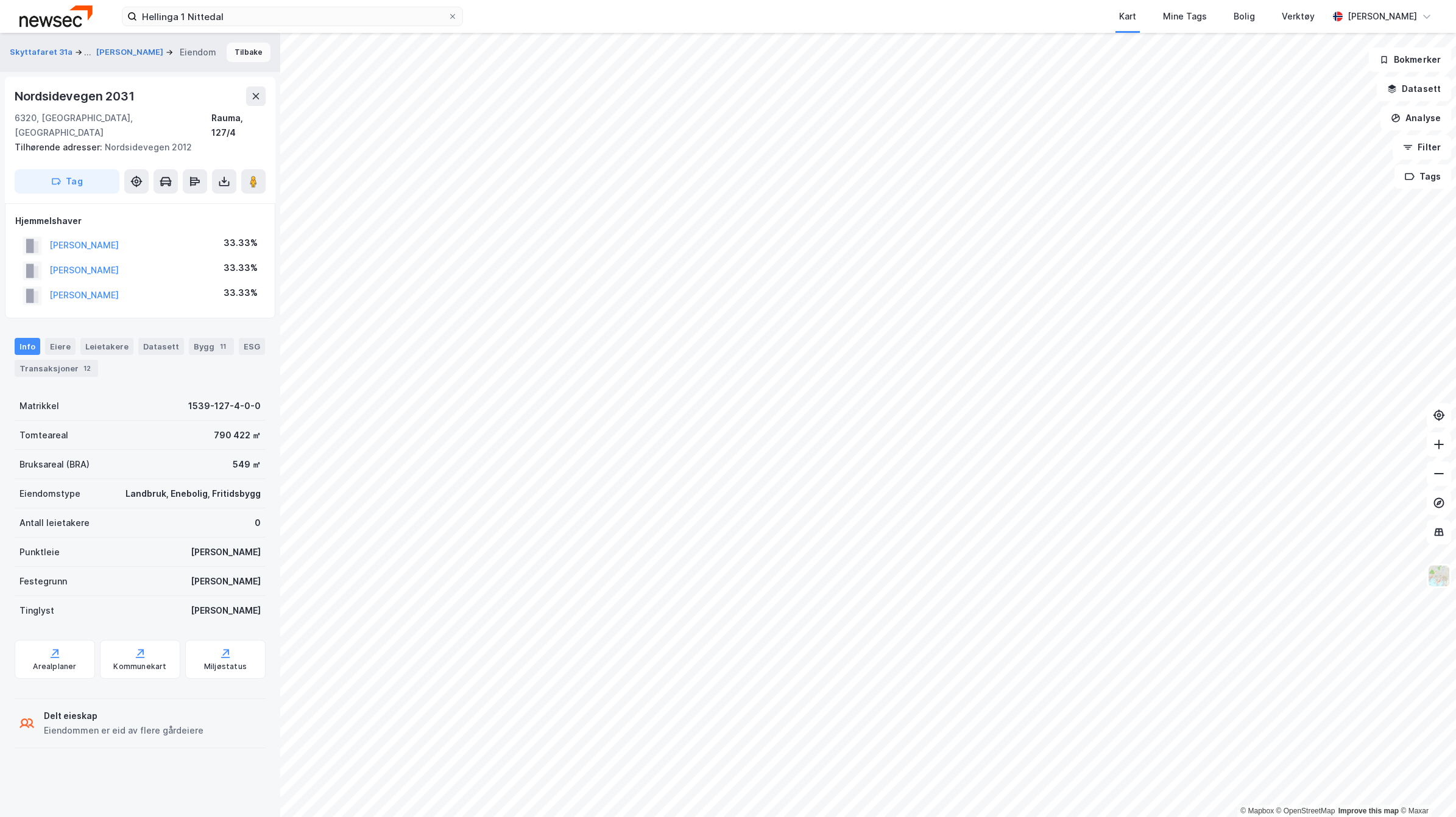
click at [235, 49] on button "Tilbake" at bounding box center [248, 53] width 44 height 20
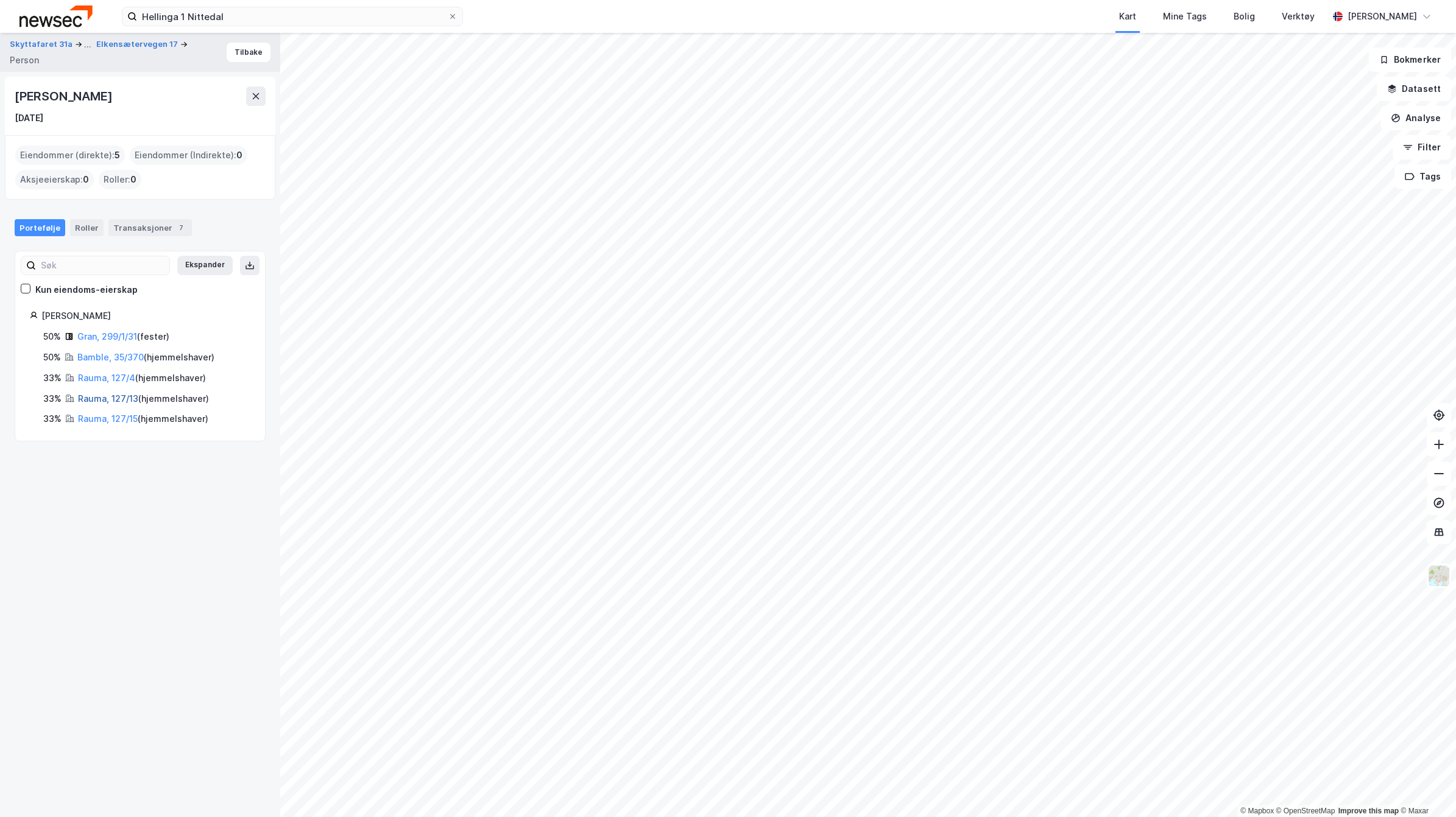
click at [87, 397] on link "Rauma, 127/13" at bounding box center [108, 399] width 61 height 10
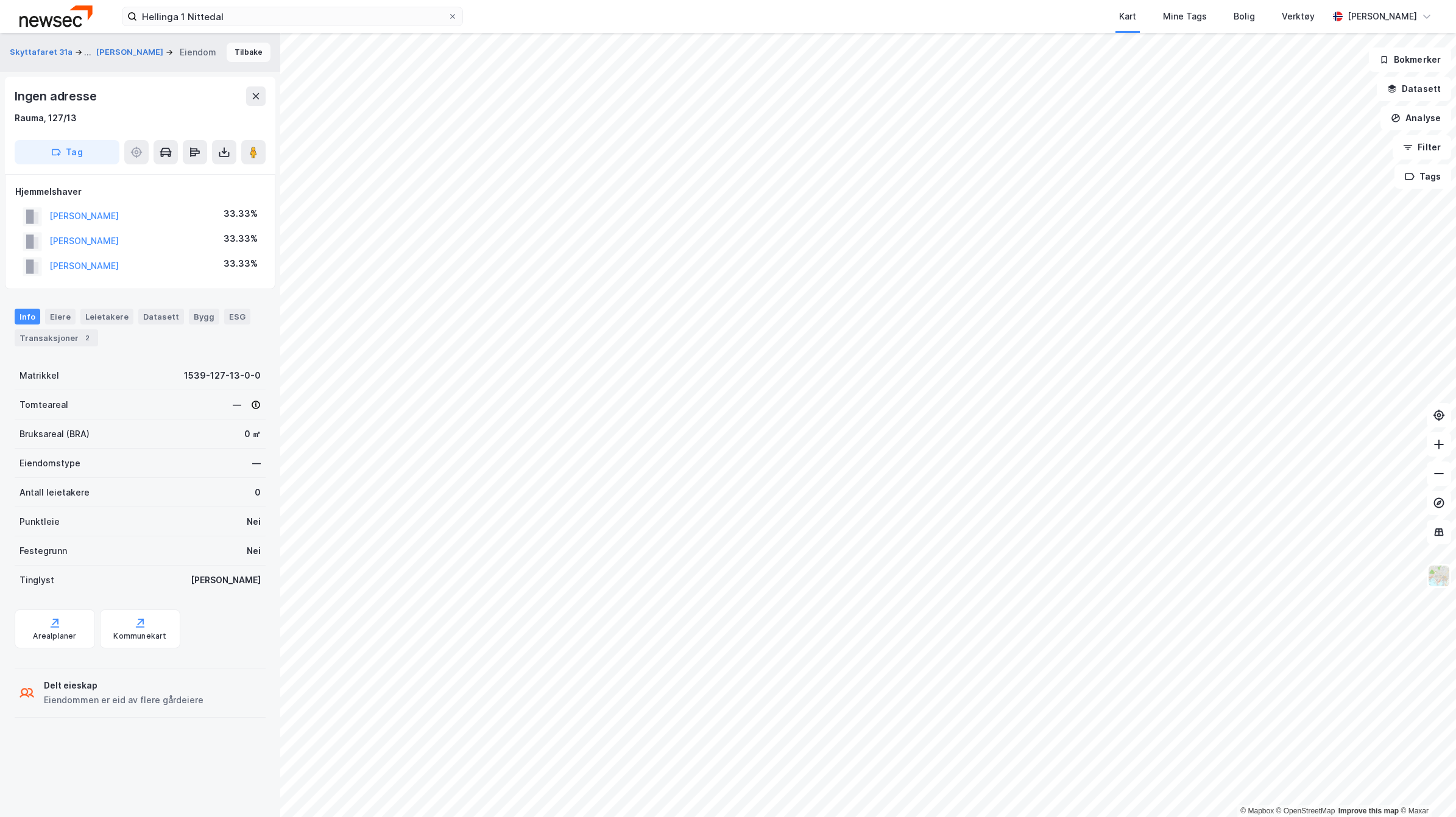
click at [243, 53] on button "Tilbake" at bounding box center [248, 53] width 44 height 20
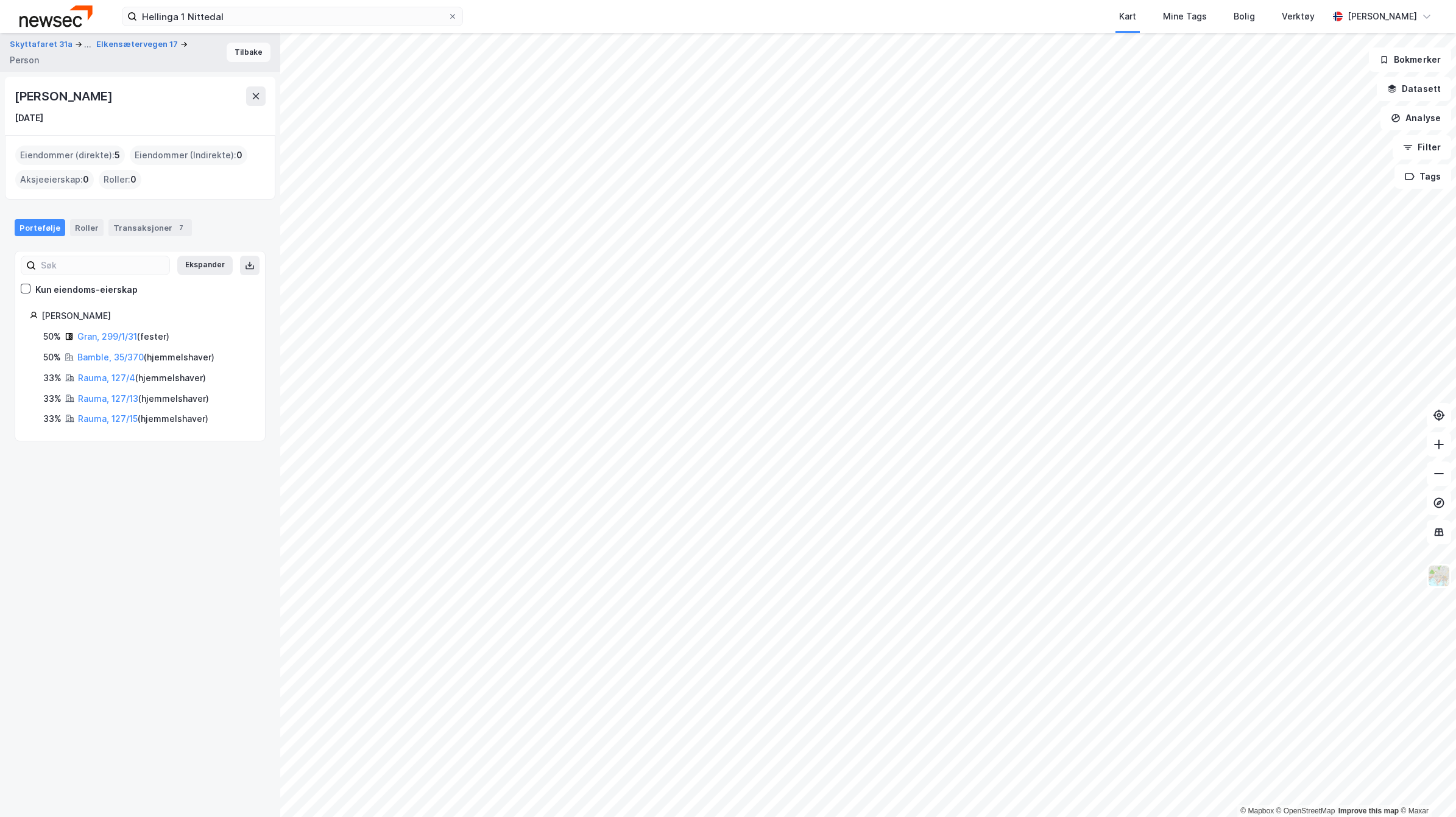
click at [234, 50] on button "Tilbake" at bounding box center [248, 53] width 44 height 20
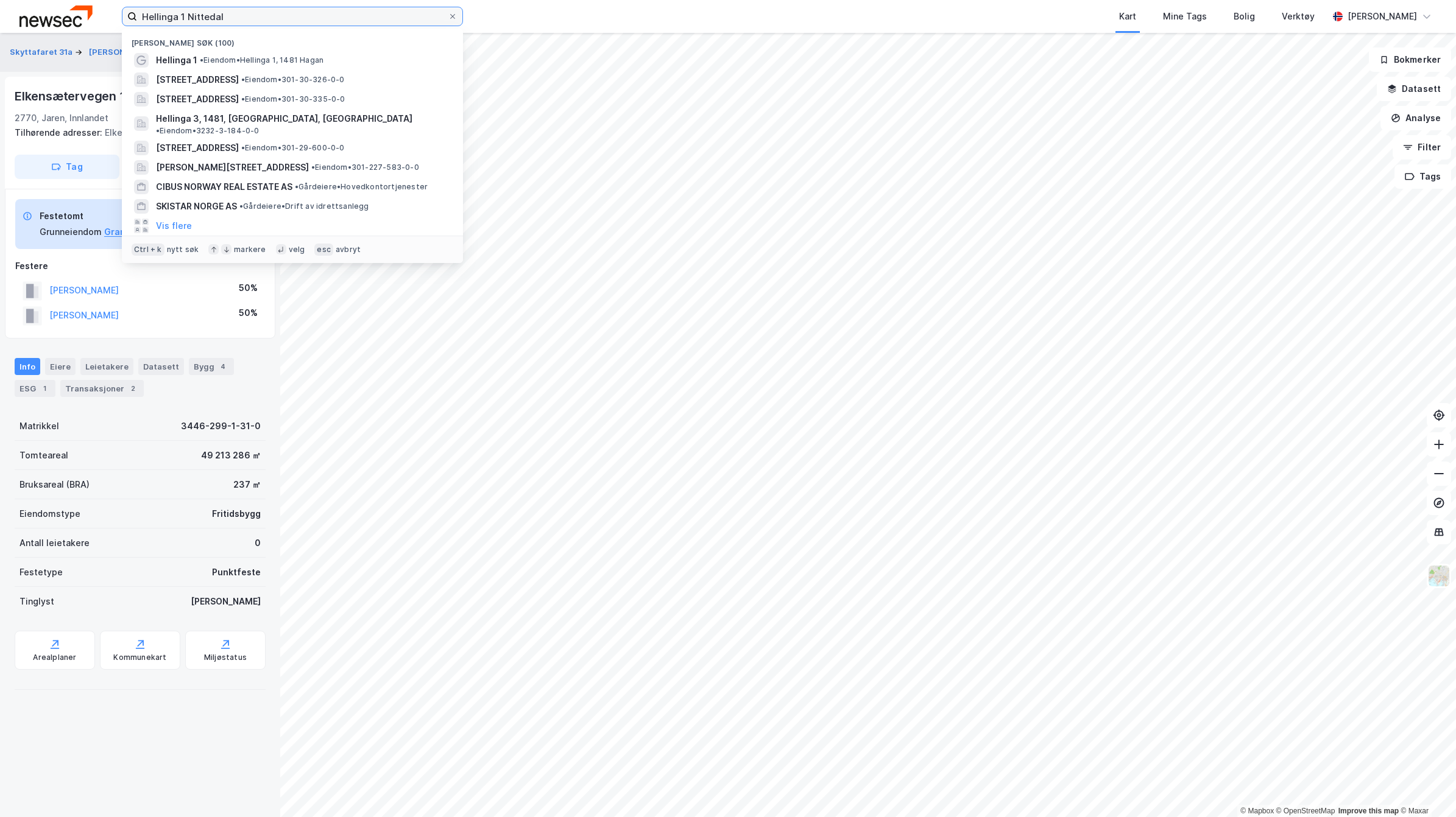
drag, startPoint x: 236, startPoint y: 19, endPoint x: 113, endPoint y: 15, distance: 123.1
click at [113, 15] on div "Hellinga 1 Nittedal Nylige søk (100) Hellinga 1 • Eiendom • [STREET_ADDRESS] • …" at bounding box center [728, 16] width 1456 height 33
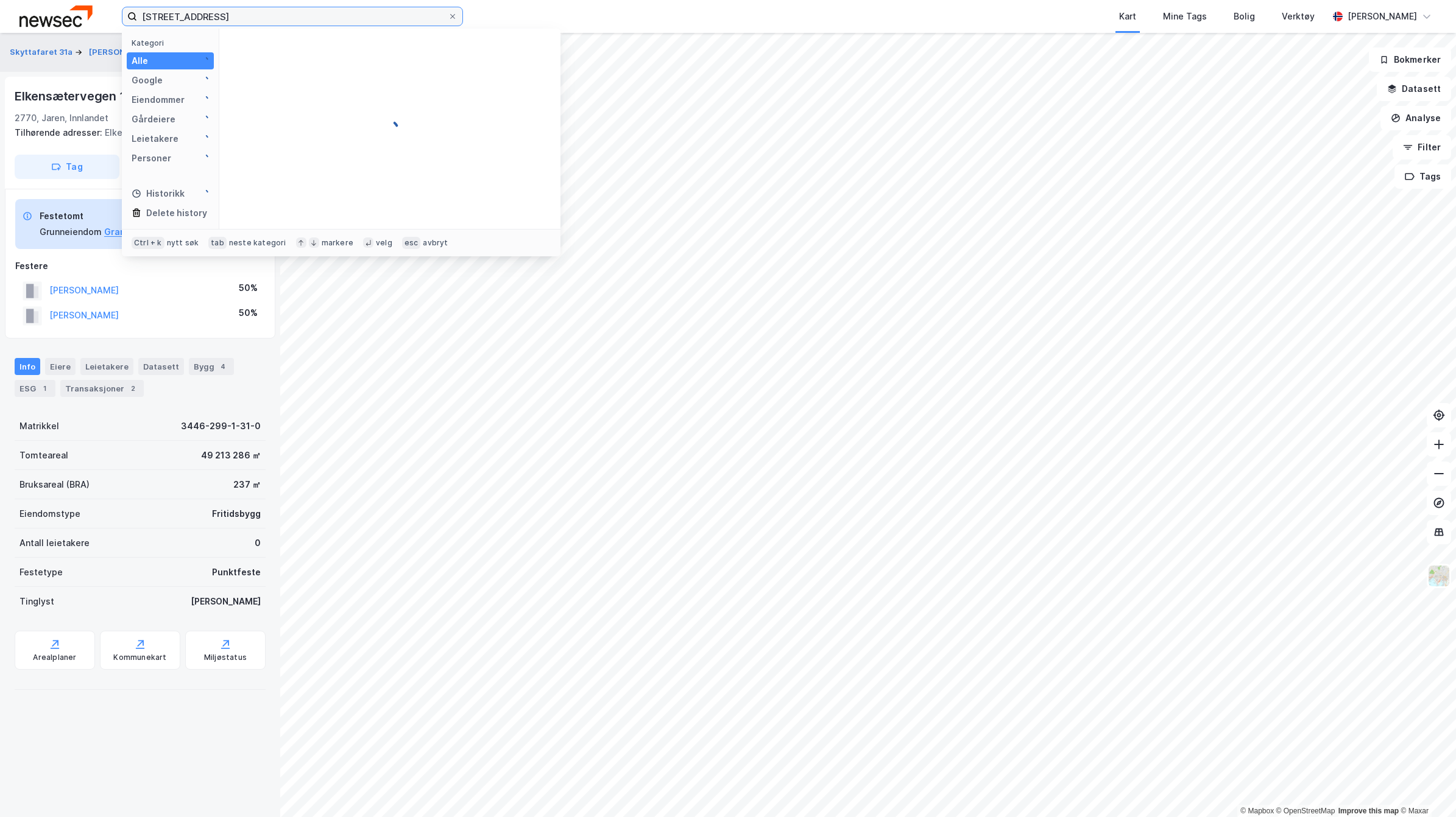
type input "[STREET_ADDRESS]"
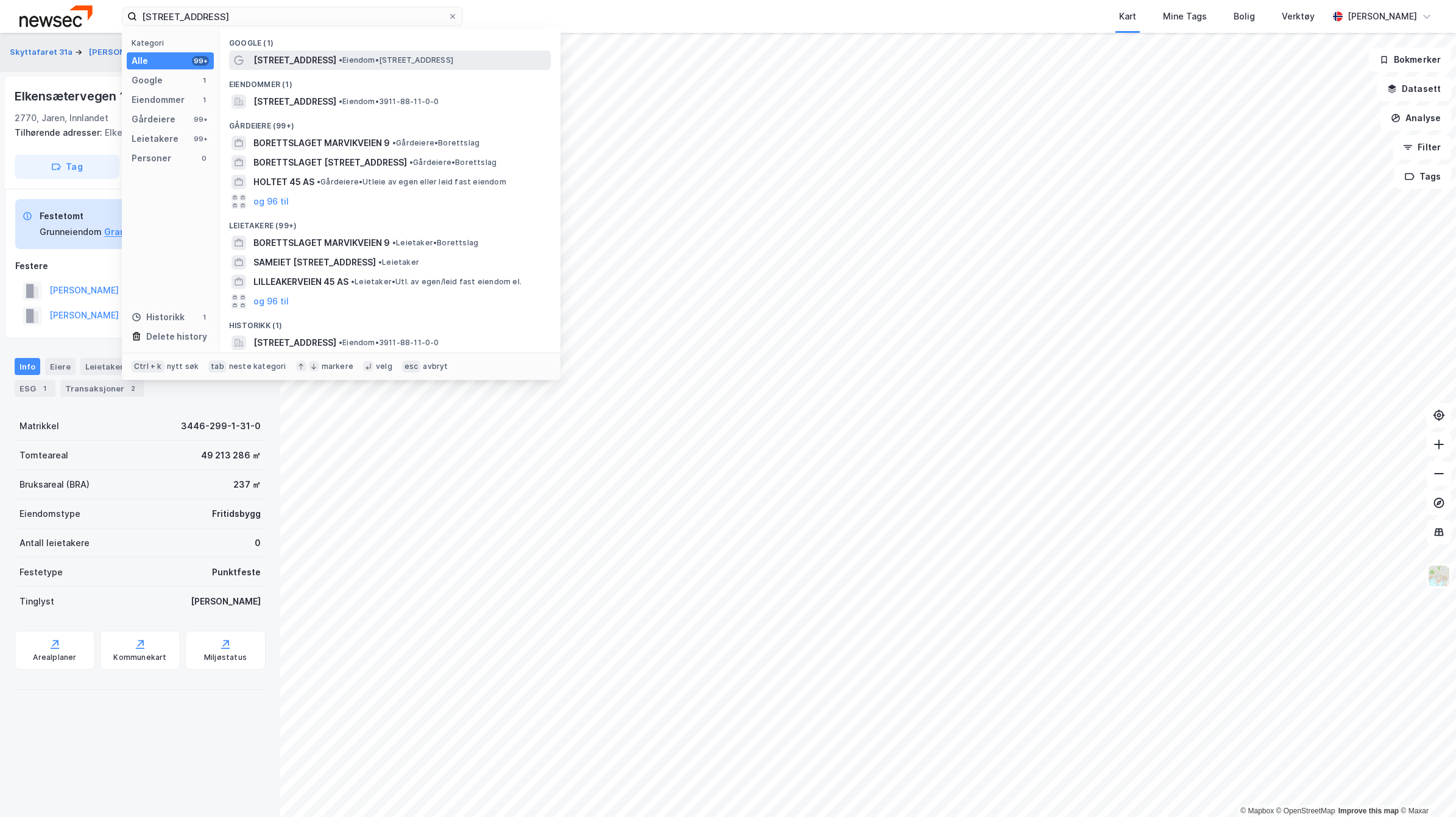
click at [290, 55] on span "[STREET_ADDRESS]" at bounding box center [294, 60] width 83 height 14
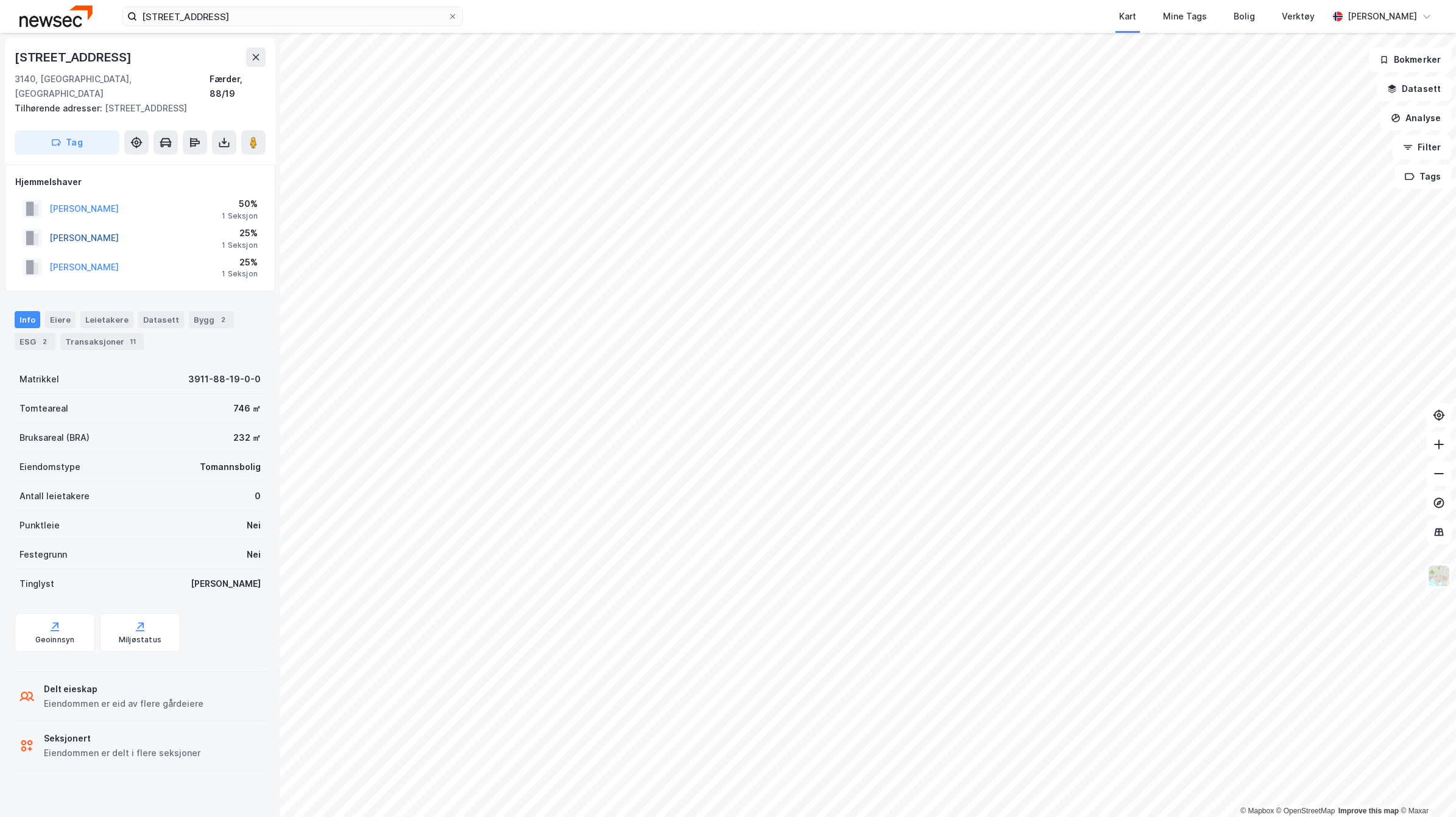
click at [0, 0] on button "[PERSON_NAME]" at bounding box center [0, 0] width 0 height 0
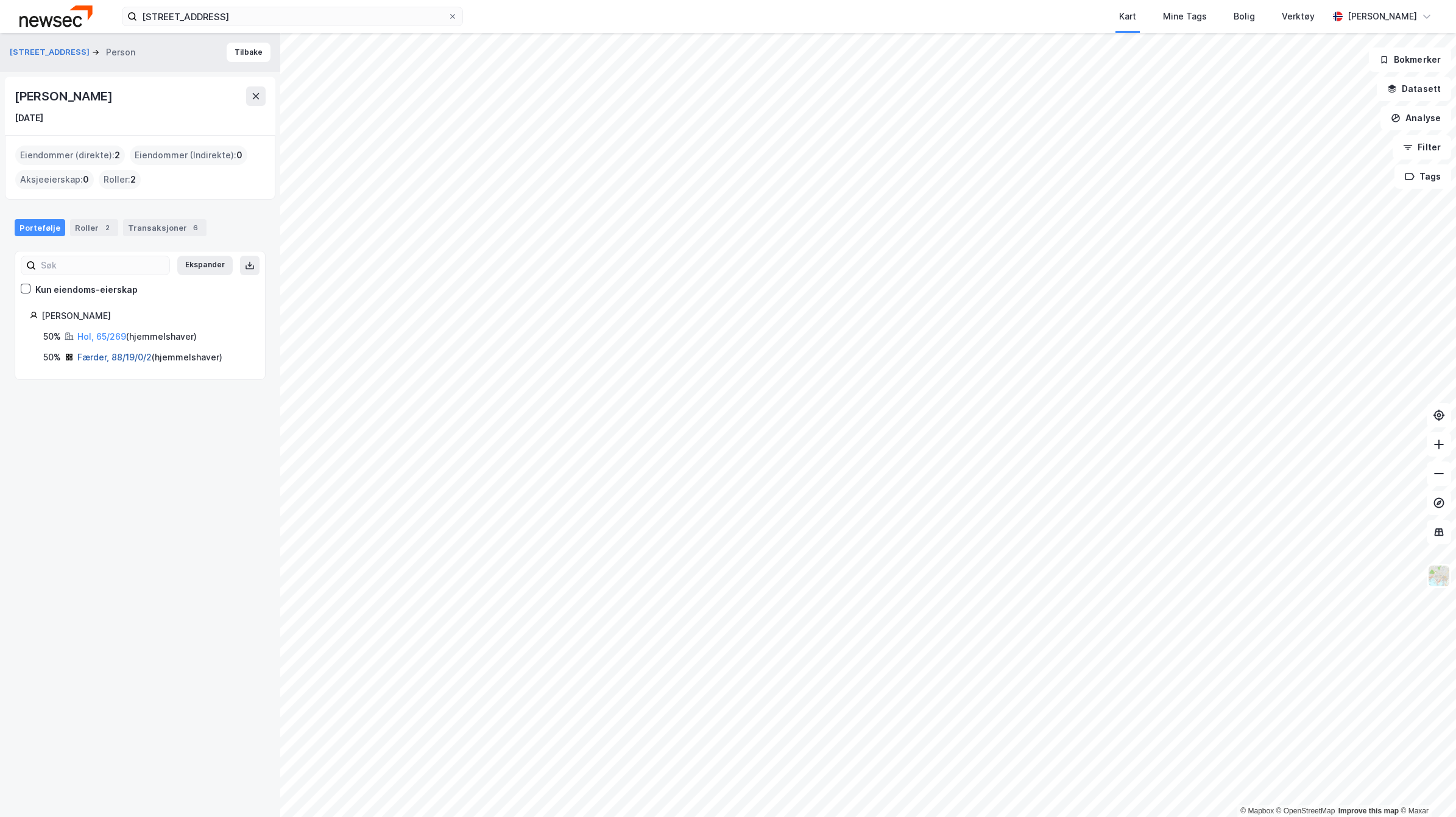
click at [85, 356] on link "Færder, 88/19/0/2" at bounding box center [115, 357] width 74 height 10
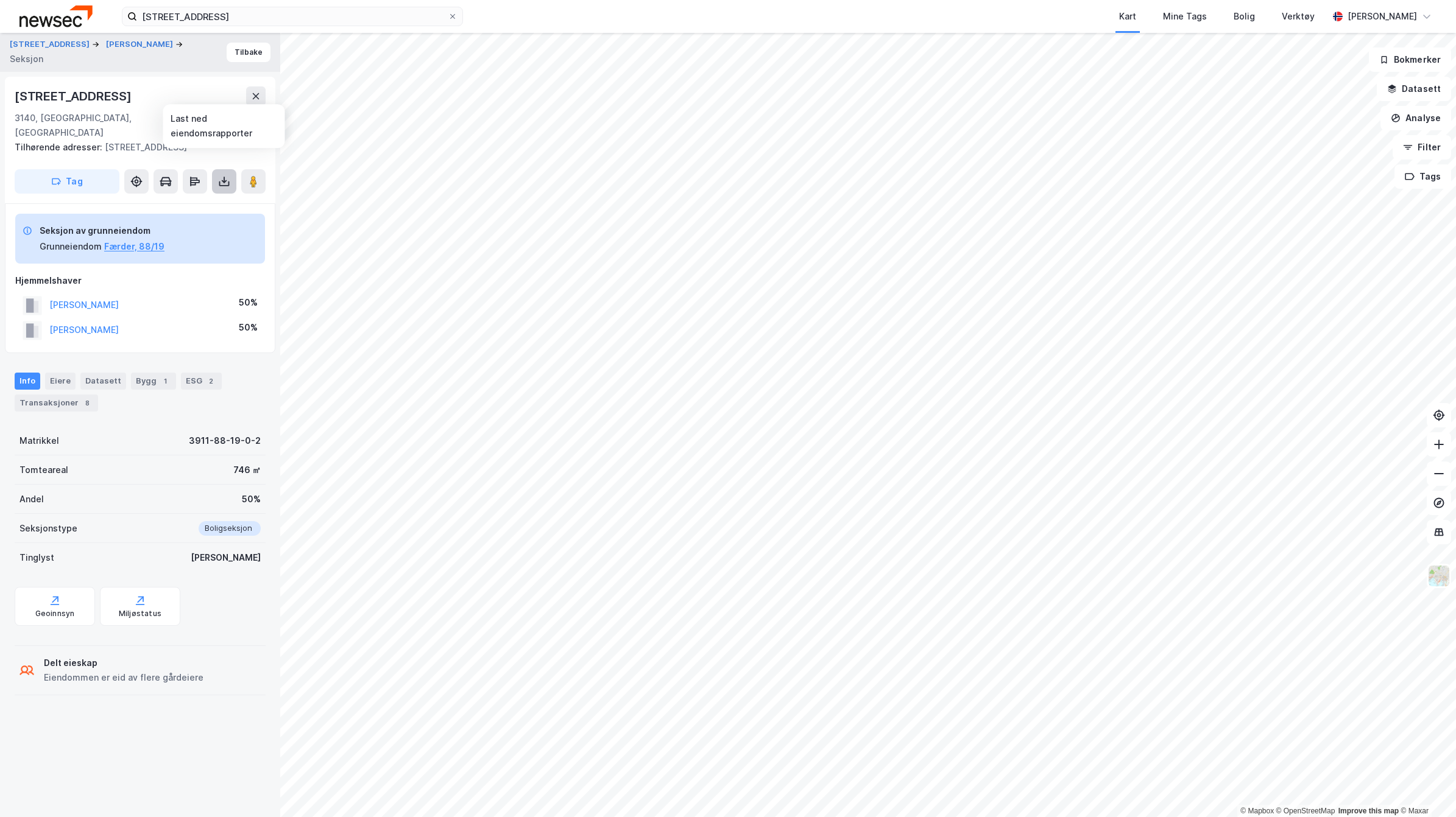
click at [218, 176] on icon at bounding box center [224, 181] width 12 height 12
click at [177, 201] on div "Last ned grunnbok" at bounding box center [163, 206] width 71 height 10
click at [235, 47] on button "Tilbake" at bounding box center [248, 53] width 44 height 20
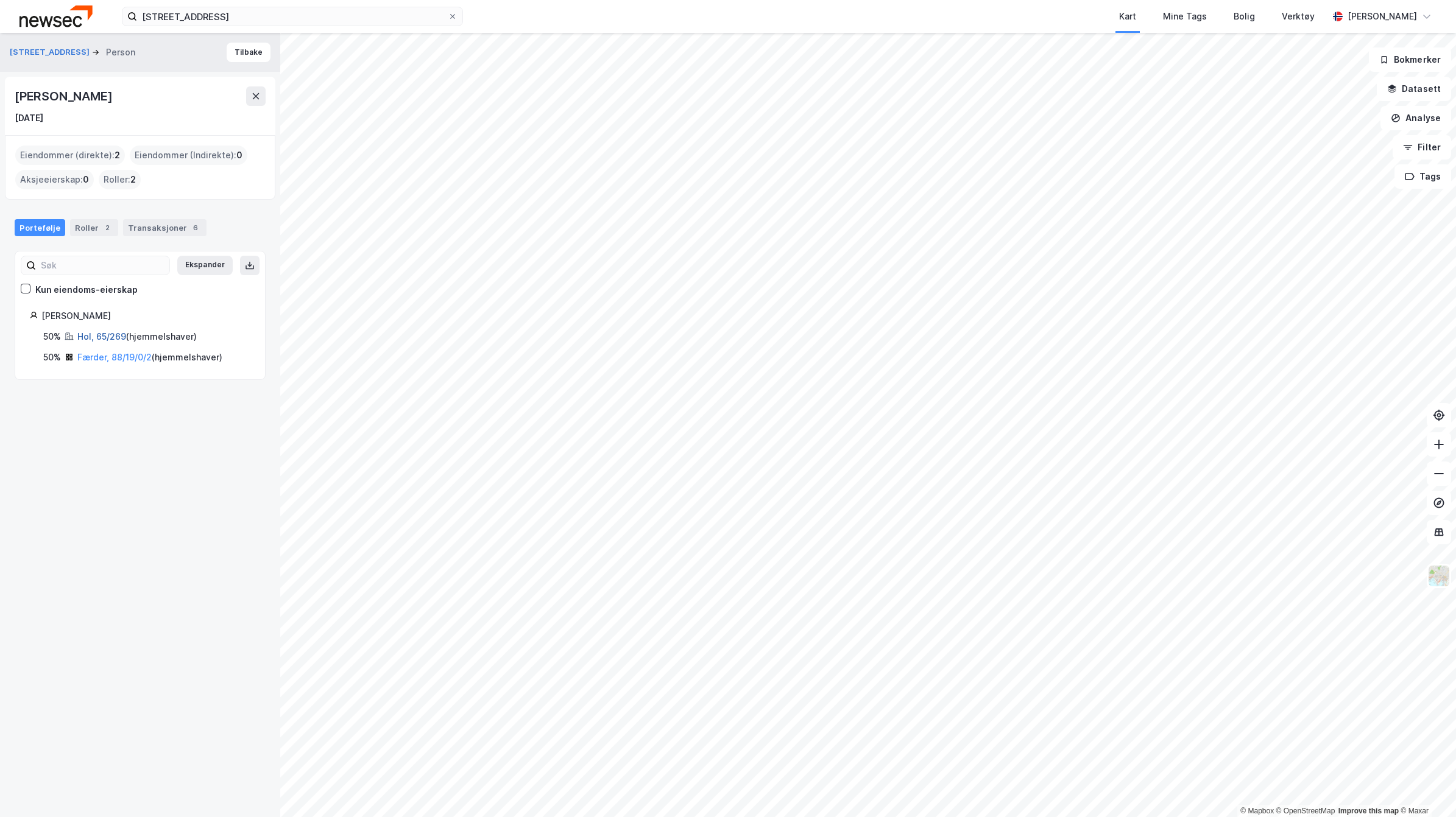
click at [83, 336] on link "Hol, 65/269" at bounding box center [102, 336] width 49 height 10
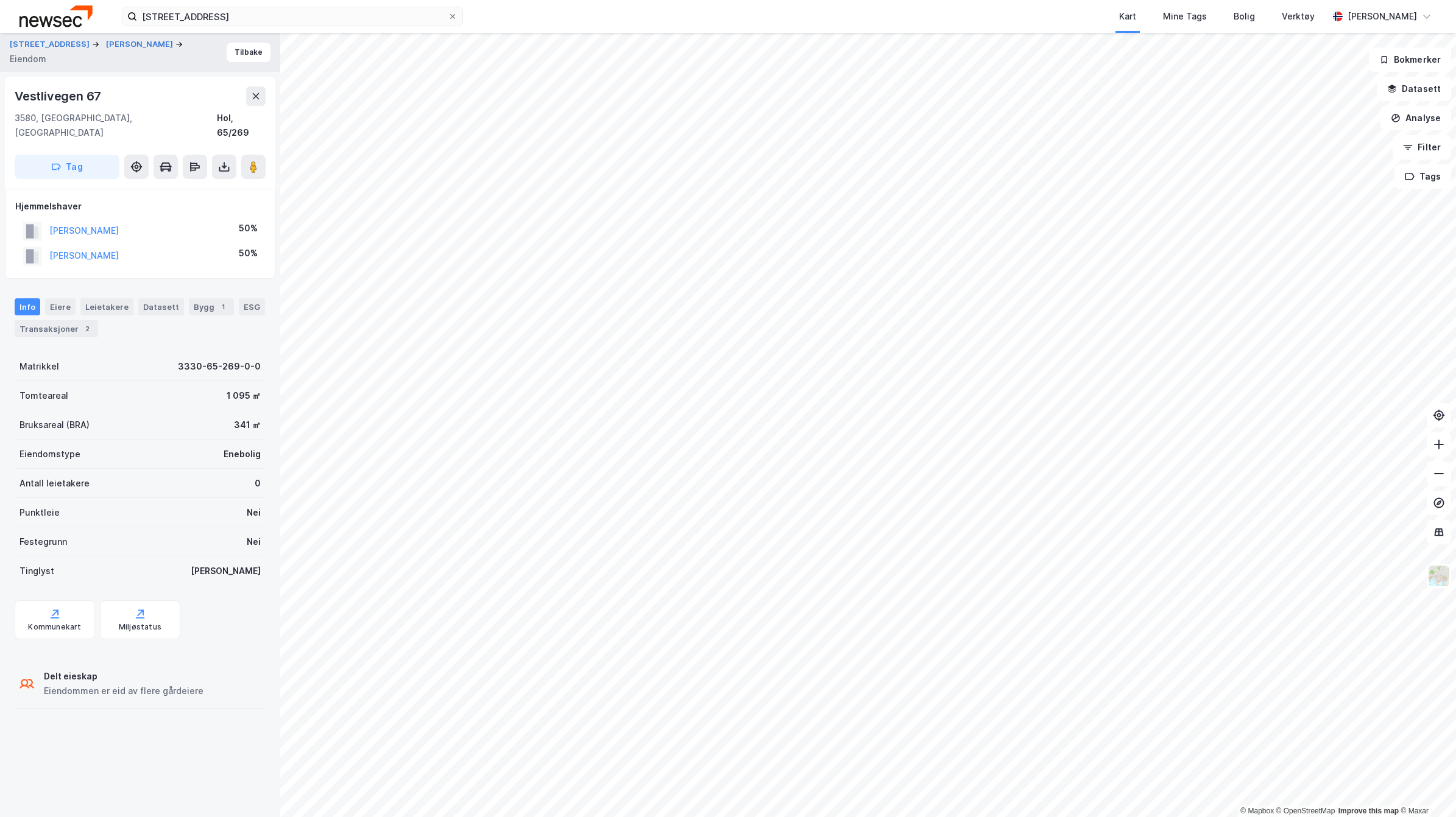
click at [204, 446] on div "© Mapbox © OpenStreetMap Improve this map © Maxar [STREET_ADDRESS] [GEOGRAPHIC_…" at bounding box center [728, 425] width 1456 height 784
click at [221, 161] on icon at bounding box center [224, 167] width 12 height 12
click at [169, 186] on div "Last ned grunnbok" at bounding box center [163, 191] width 71 height 10
click at [228, 50] on button "Tilbake" at bounding box center [248, 53] width 44 height 20
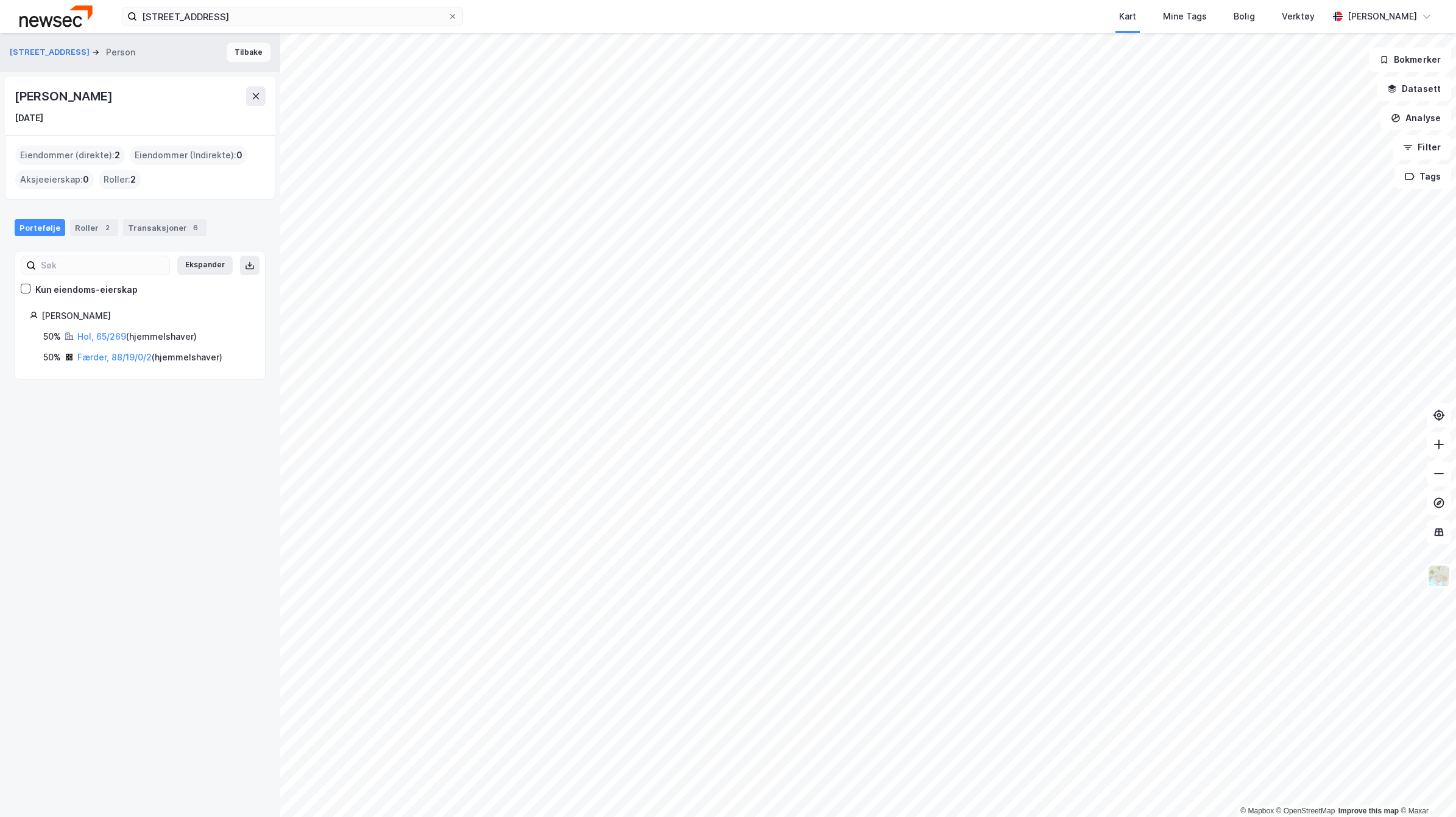
click at [230, 49] on button "Tilbake" at bounding box center [248, 53] width 44 height 20
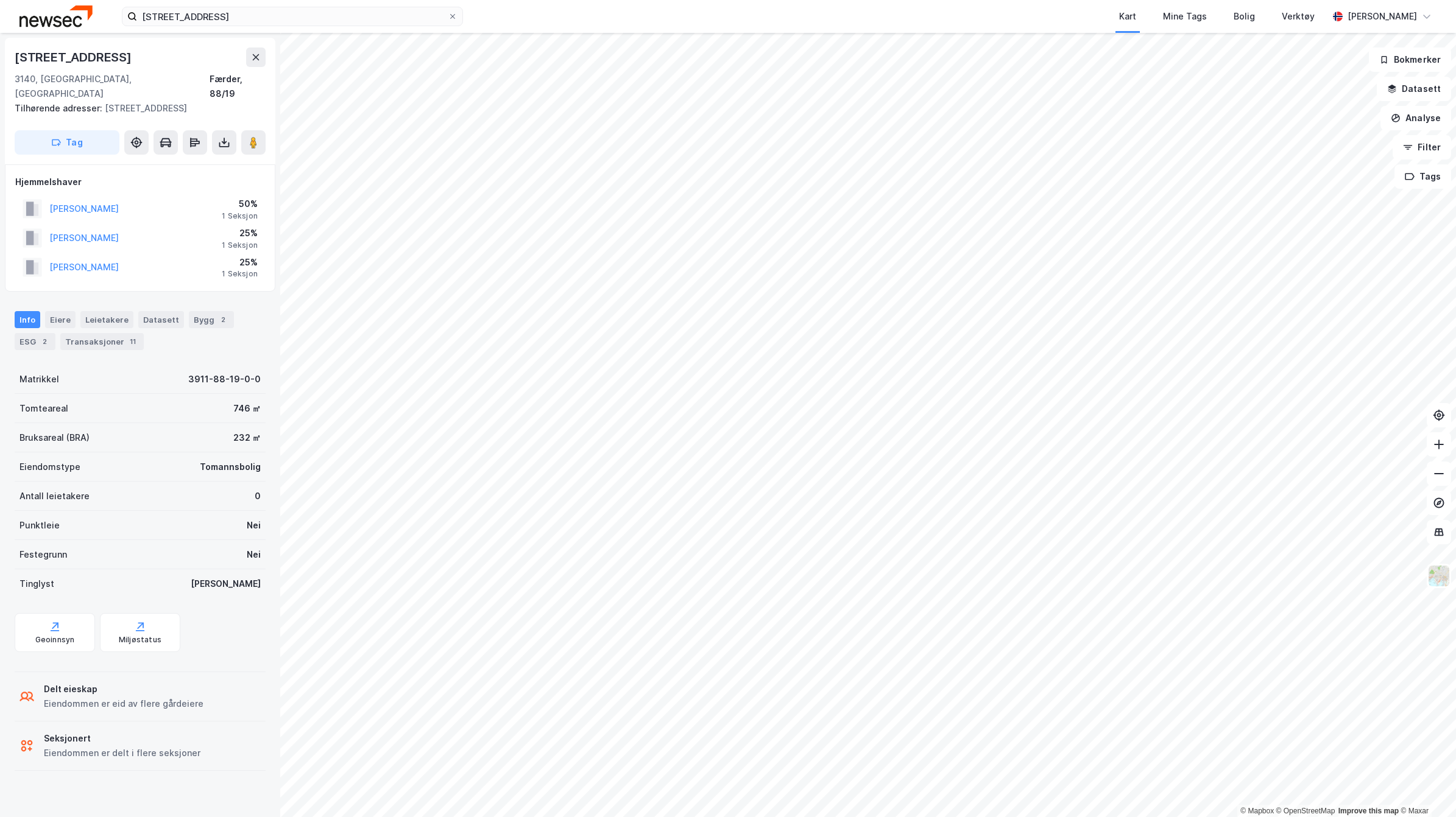
click at [77, 260] on div "[PERSON_NAME]" at bounding box center [84, 267] width 70 height 14
click at [0, 0] on button "[PERSON_NAME]" at bounding box center [0, 0] width 0 height 0
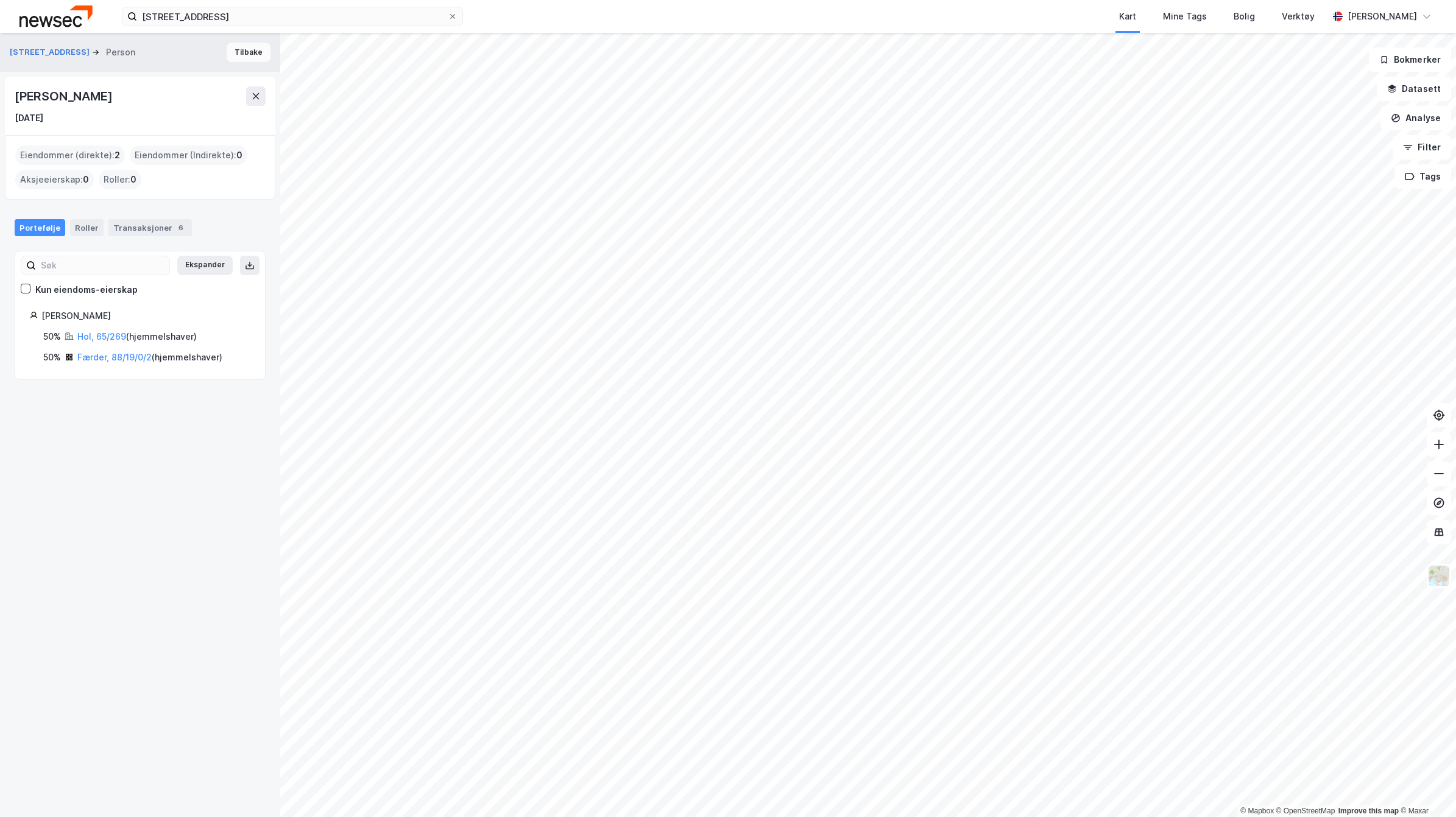
click at [234, 53] on button "Tilbake" at bounding box center [248, 53] width 44 height 20
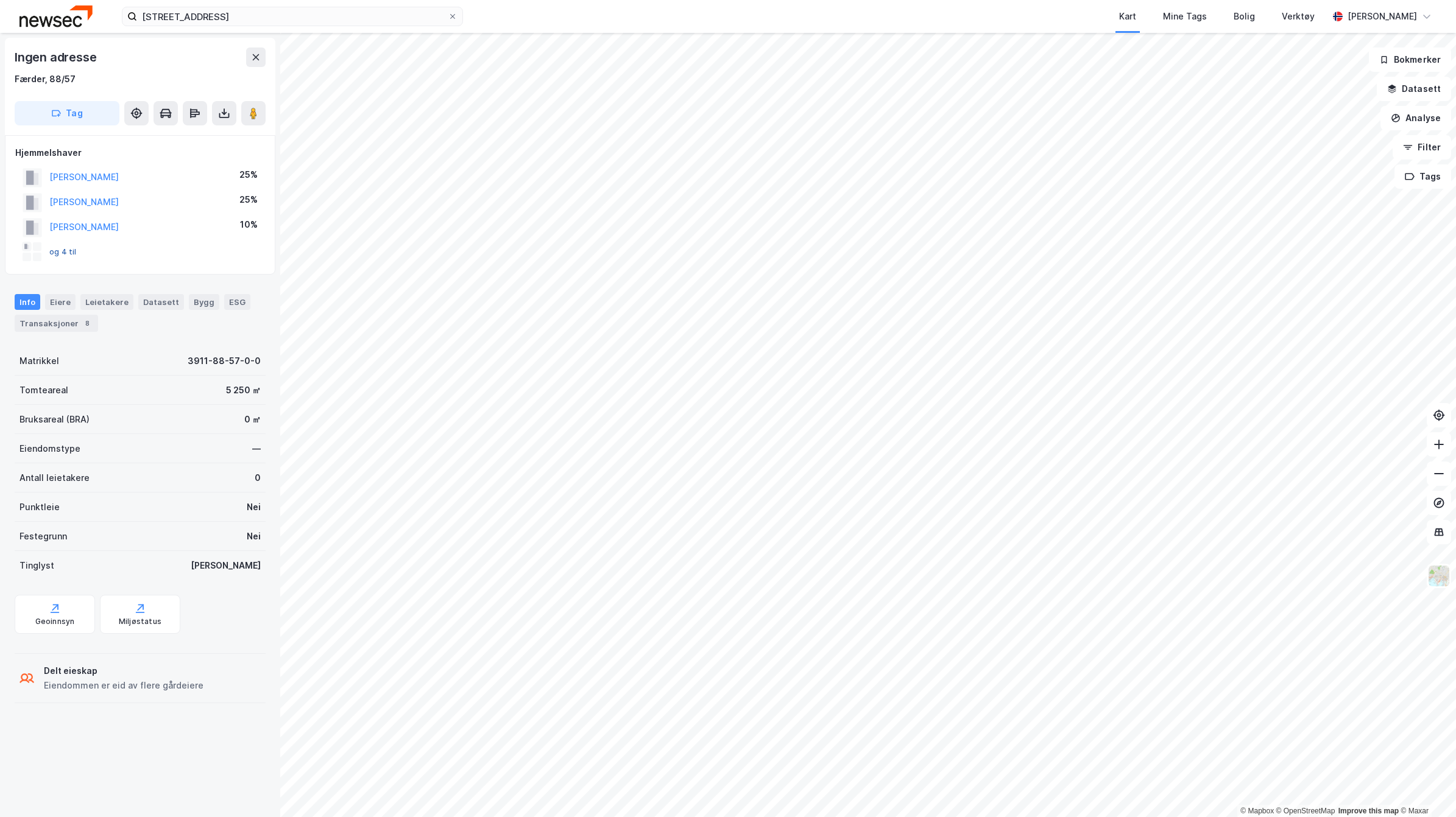
click at [0, 0] on button "og 4 til" at bounding box center [0, 0] width 0 height 0
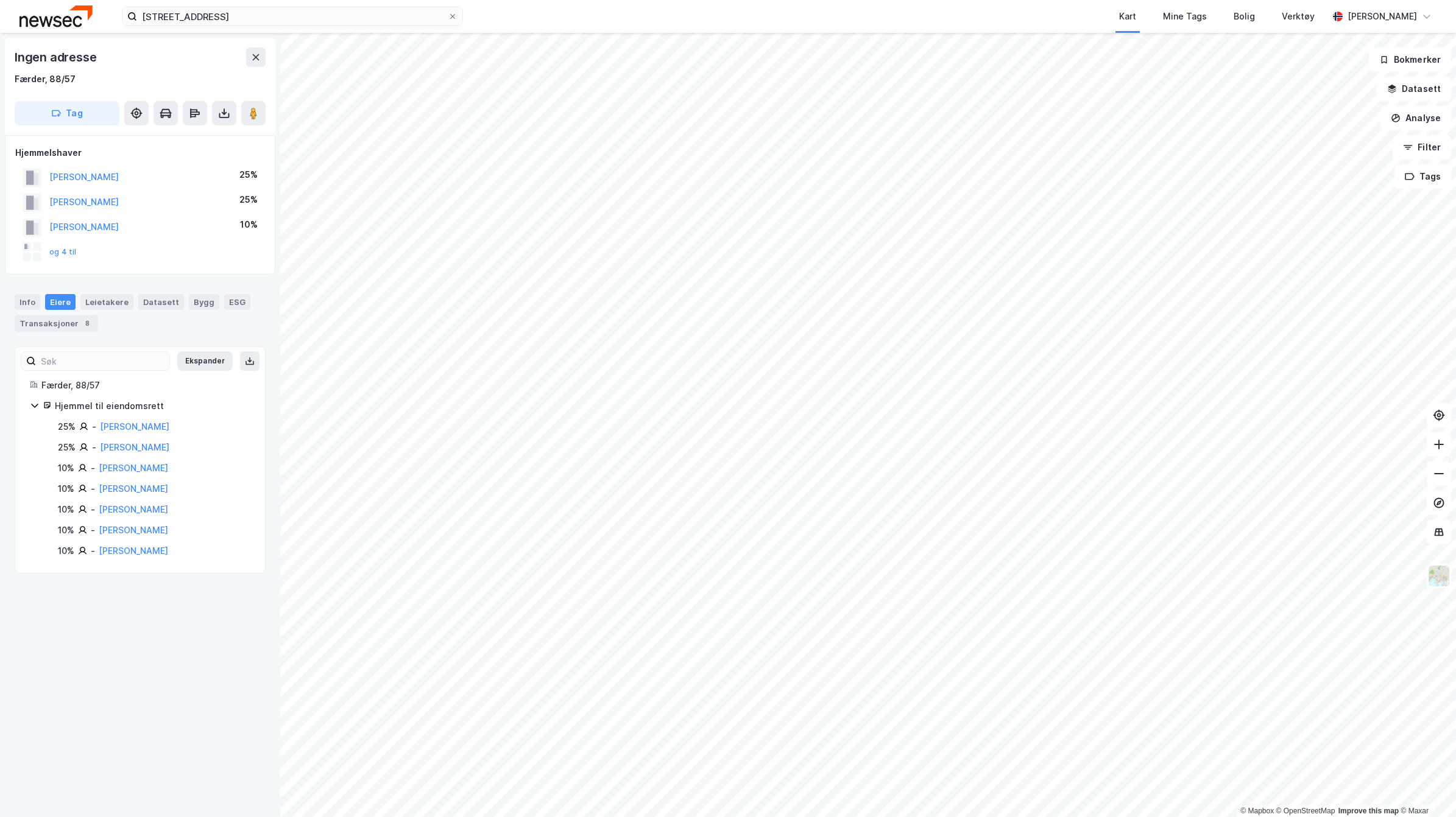
click at [841, 816] on html "[STREET_ADDRESS] Kart Mine Tags Bolig Verktøy [PERSON_NAME] © Mapbox © OpenStre…" at bounding box center [728, 408] width 1456 height 817
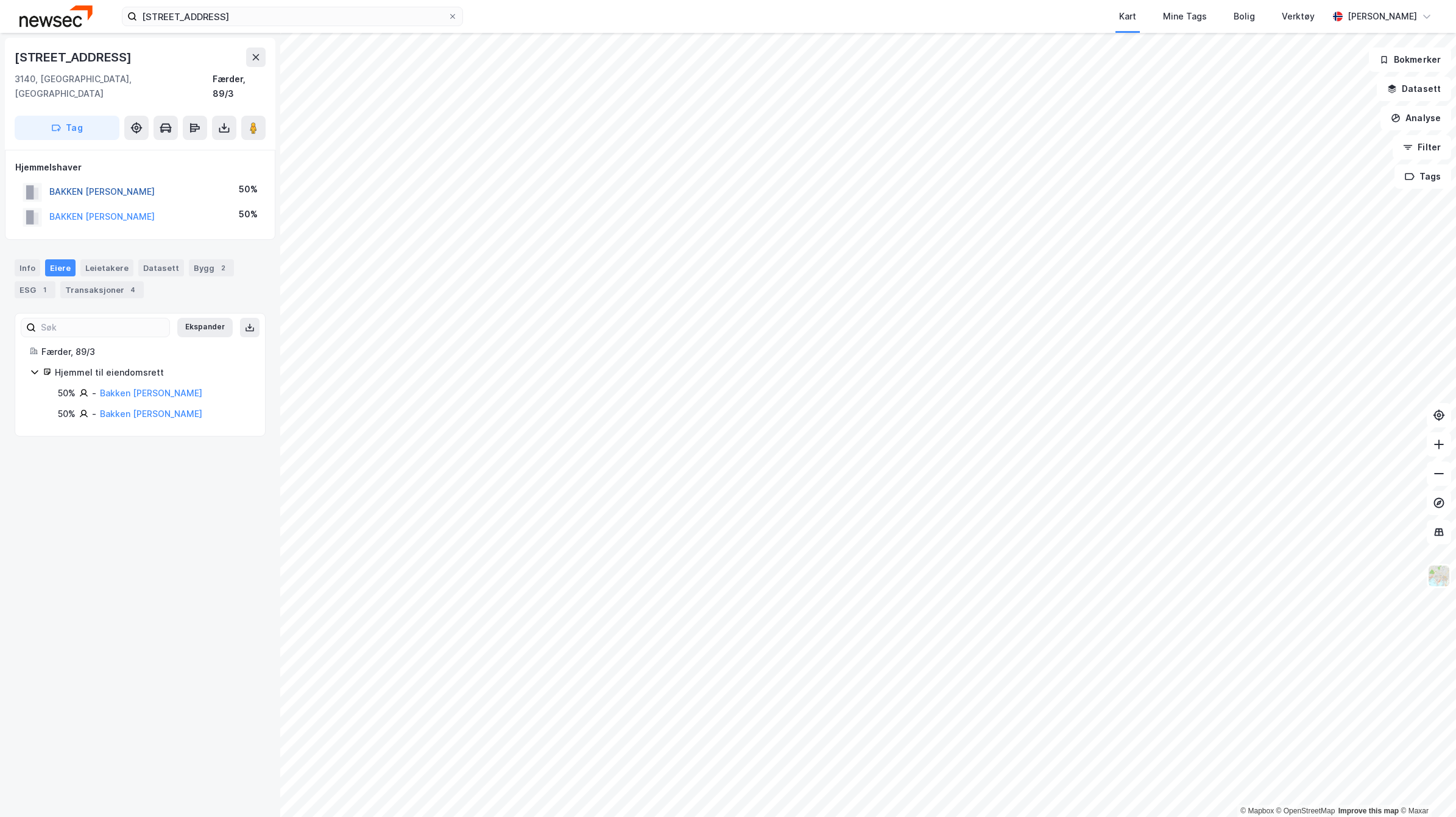
click at [0, 0] on button "BAKKEN [PERSON_NAME]" at bounding box center [0, 0] width 0 height 0
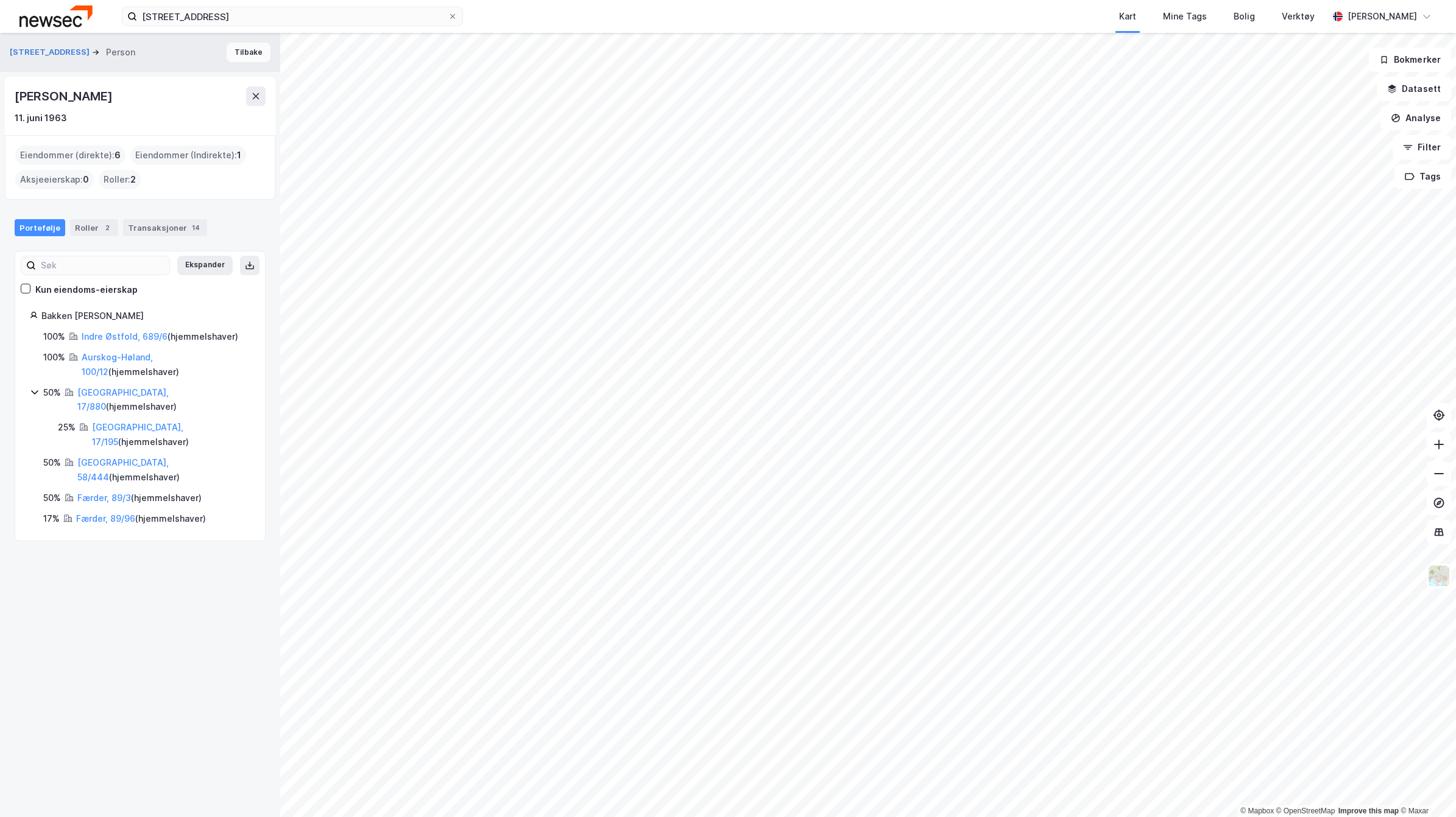
click at [244, 52] on button "Tilbake" at bounding box center [248, 53] width 44 height 20
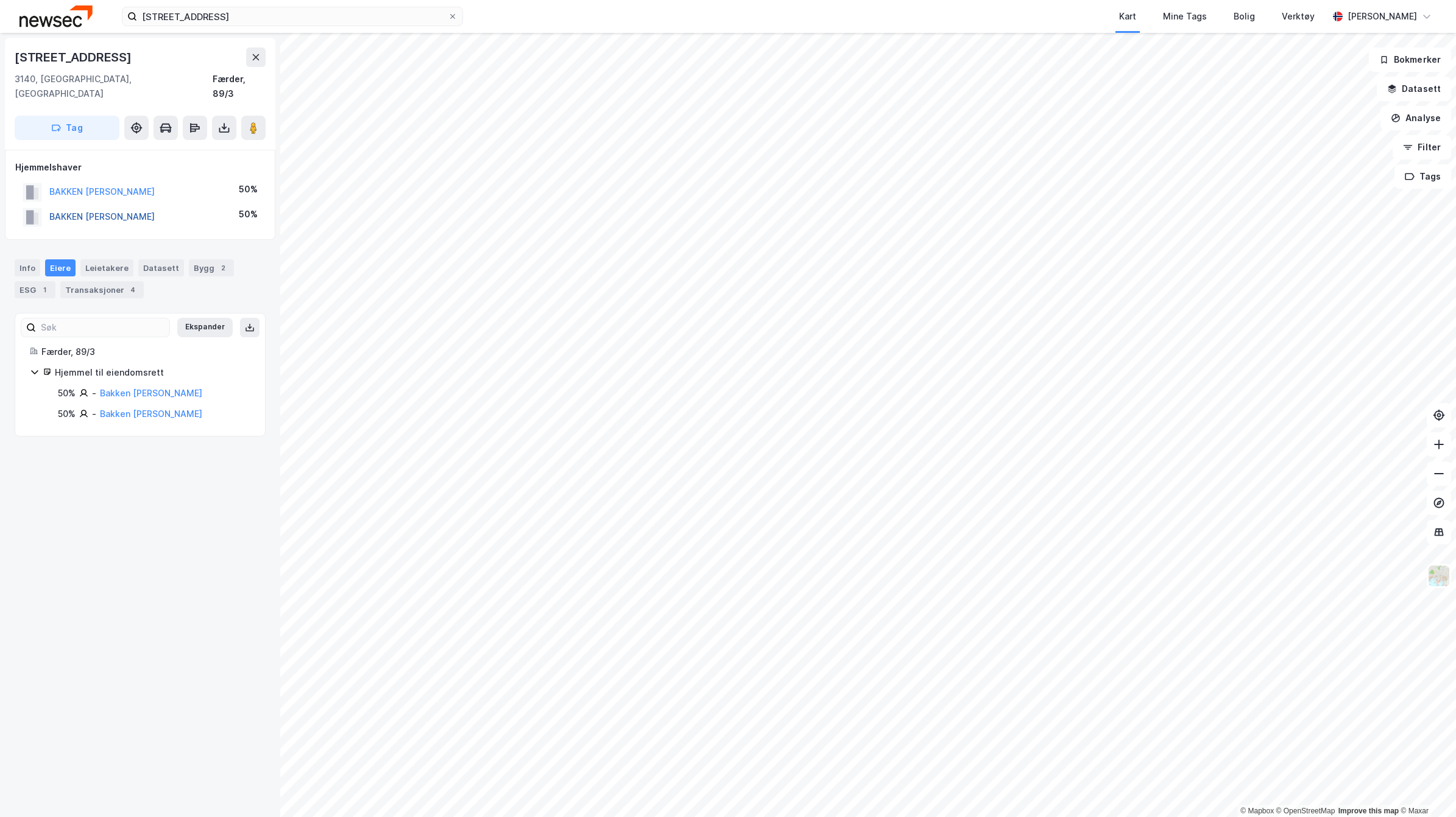
click at [0, 0] on button "BAKKEN [PERSON_NAME]" at bounding box center [0, 0] width 0 height 0
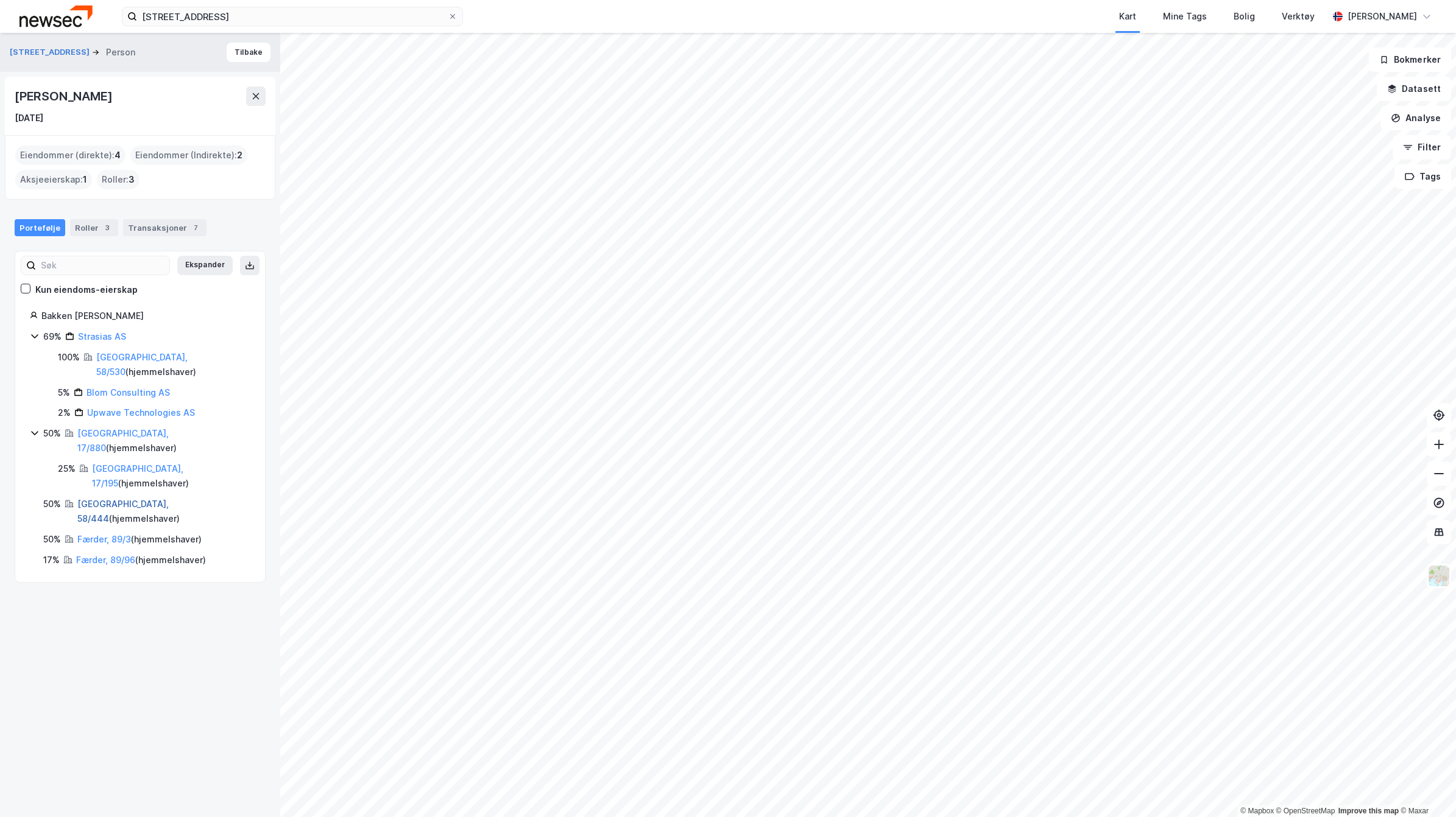
click at [96, 498] on link "[GEOGRAPHIC_DATA], 58/444" at bounding box center [123, 511] width 91 height 25
